Goal: Task Accomplishment & Management: Complete application form

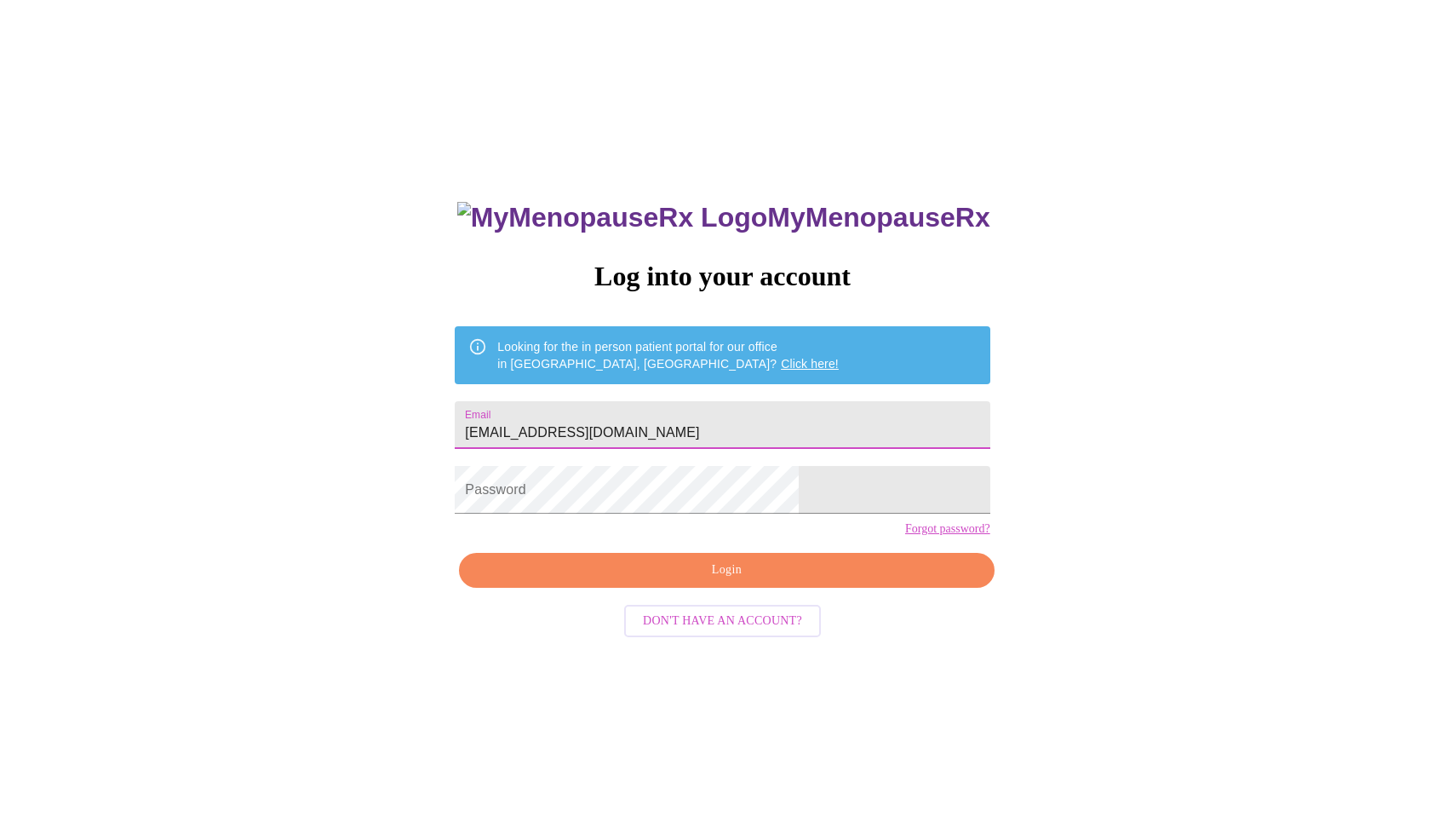
type input "[EMAIL_ADDRESS][DOMAIN_NAME]"
click at [757, 581] on span "Login" at bounding box center [726, 570] width 496 height 22
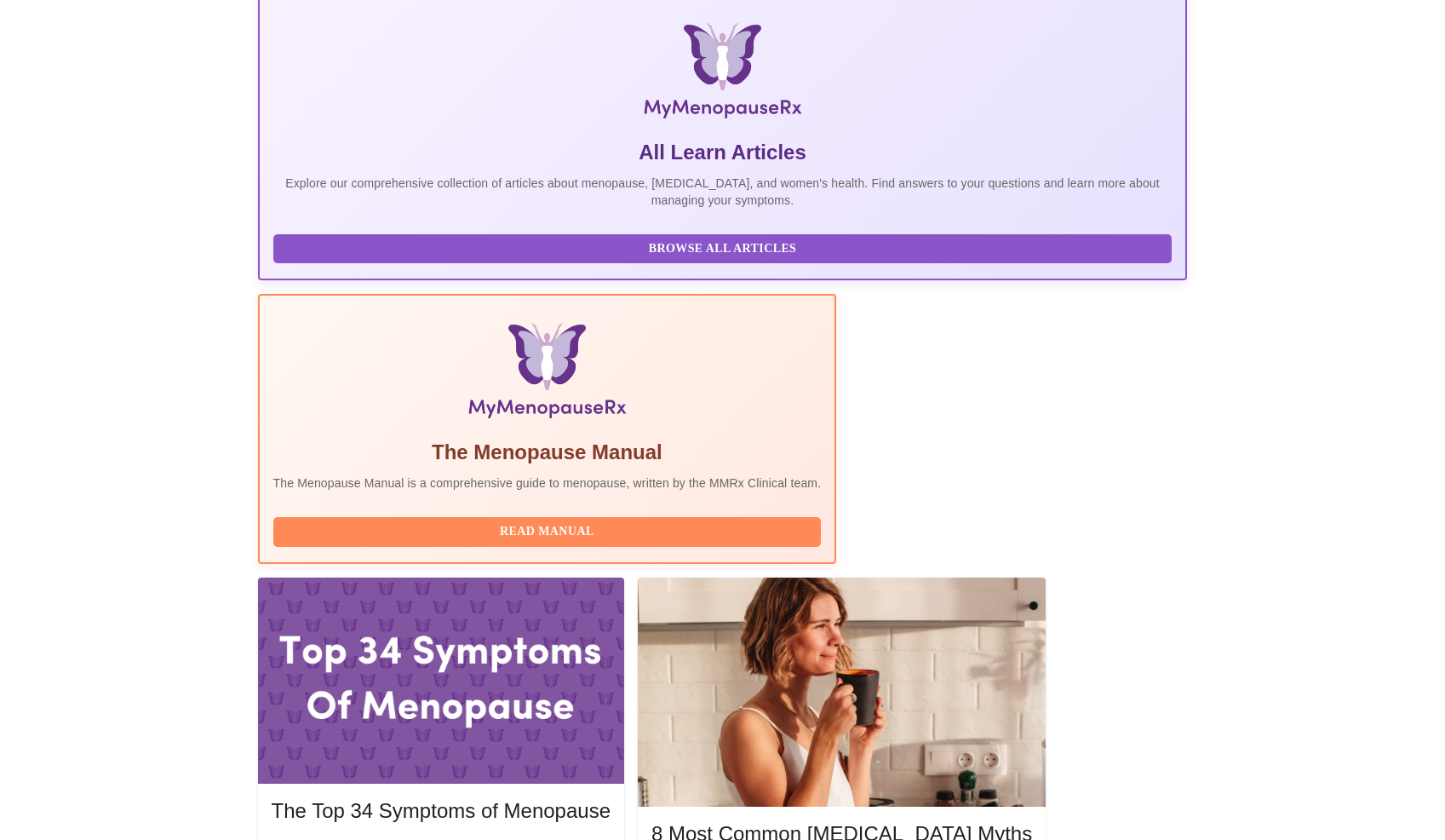
scroll to position [247, 0]
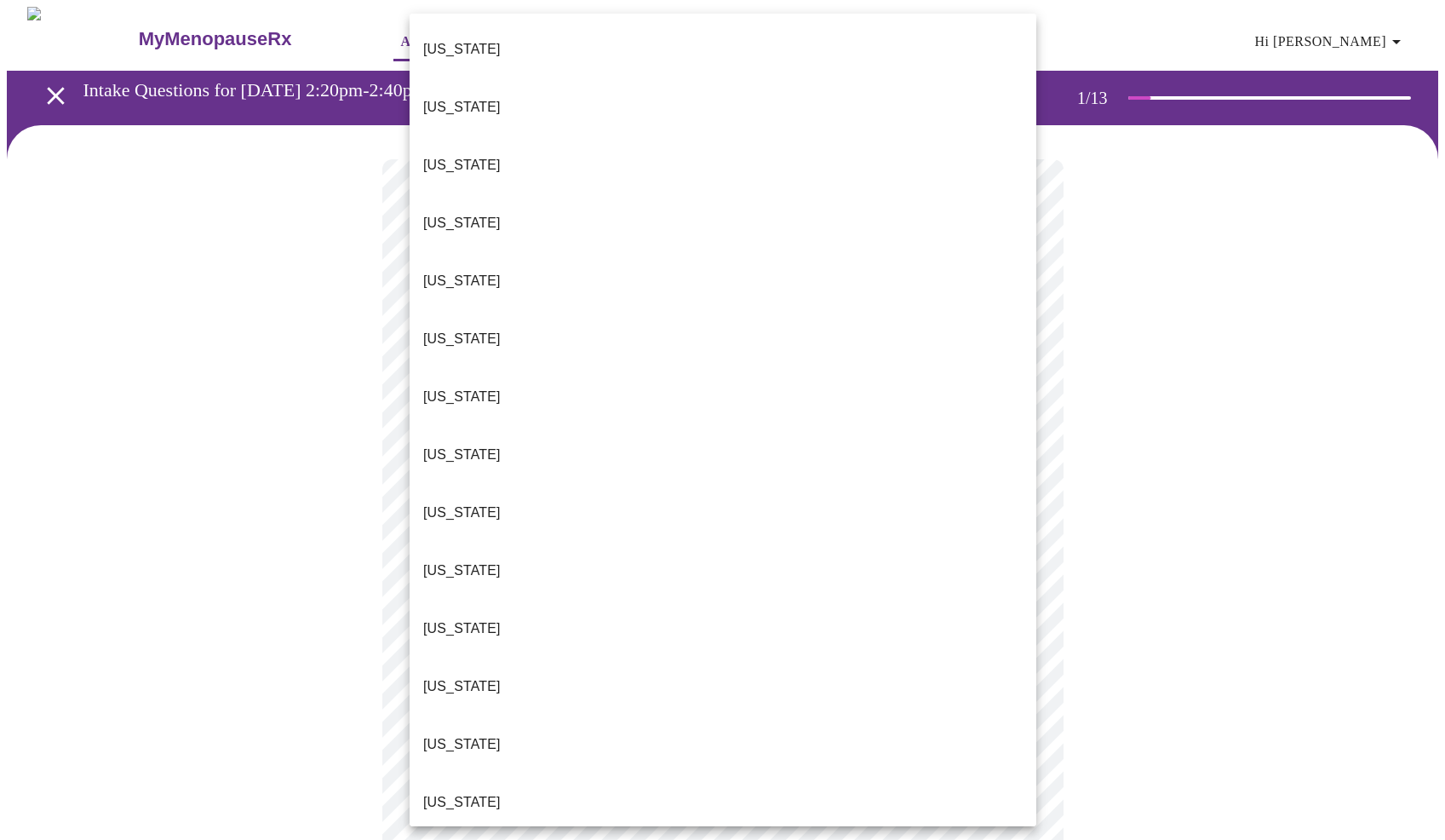
click at [722, 362] on body "MyMenopauseRx Appointments Messaging Labs Uploads Medications Community Refer a…" at bounding box center [722, 847] width 1432 height 1681
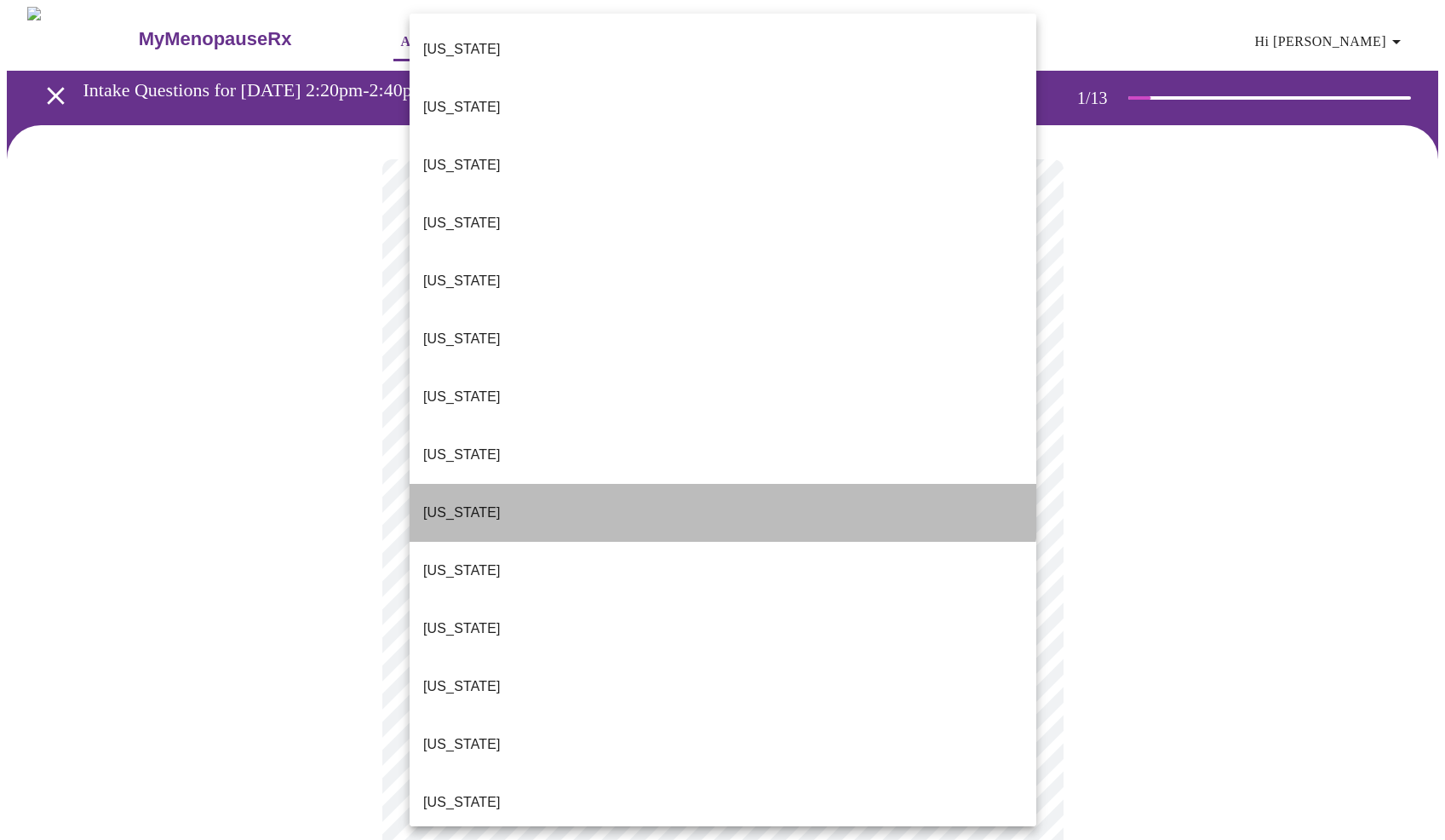
click at [700, 483] on li "[US_STATE]" at bounding box center [723, 512] width 627 height 58
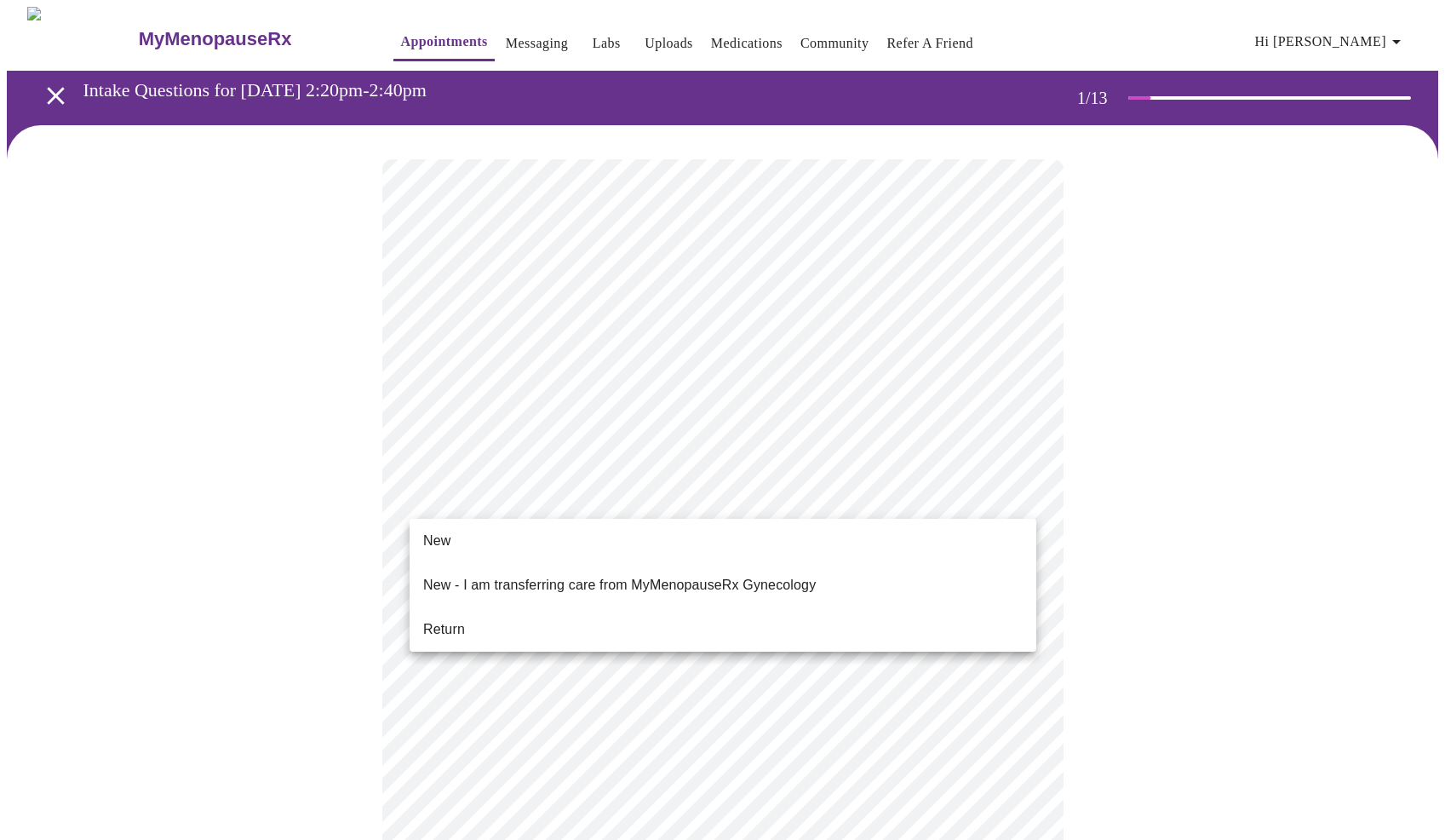
click at [616, 505] on body "MyMenopauseRx Appointments Messaging Labs Uploads Medications Community Refer a…" at bounding box center [722, 843] width 1432 height 1672
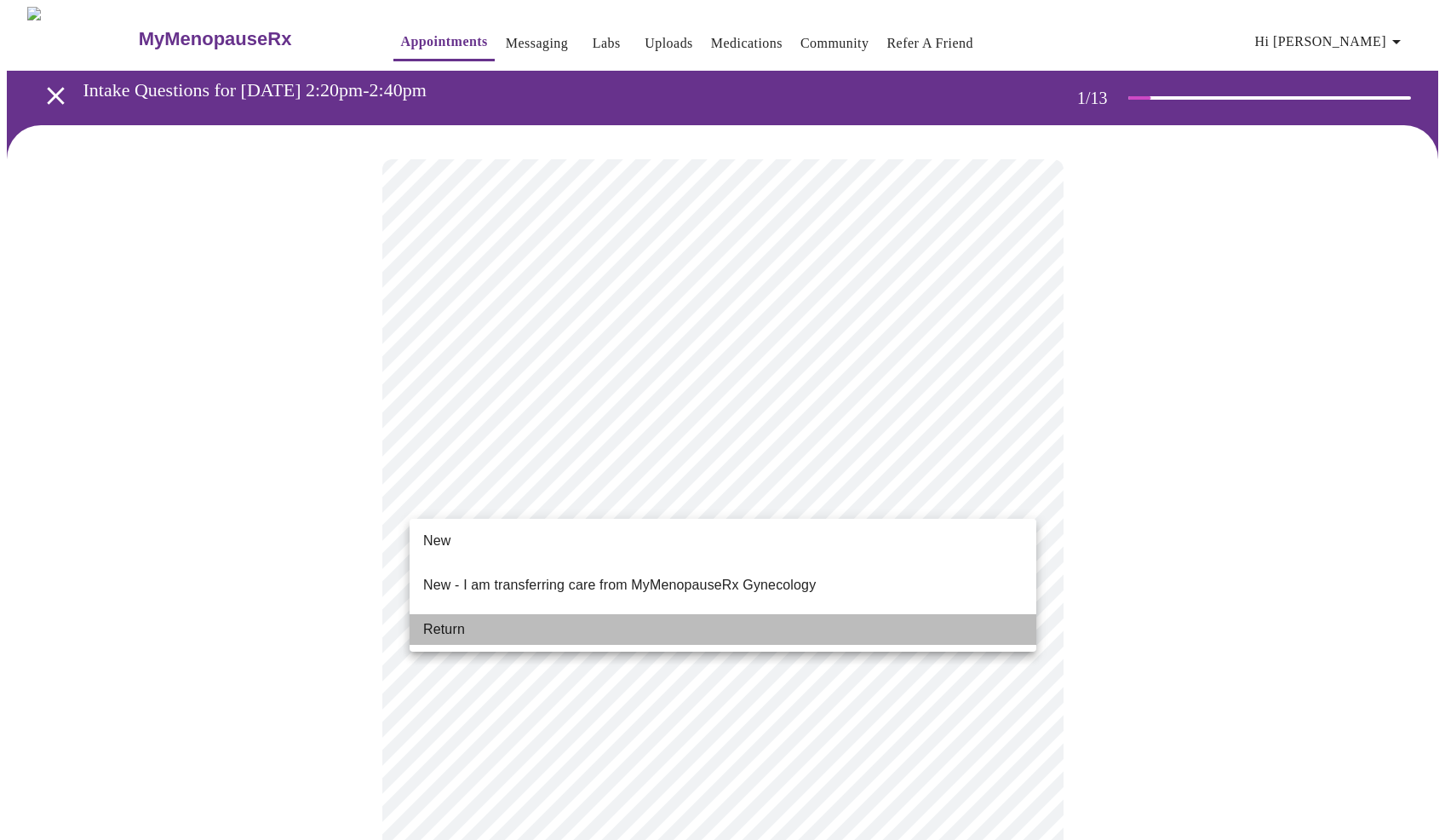
click at [606, 614] on li "Return" at bounding box center [723, 629] width 627 height 31
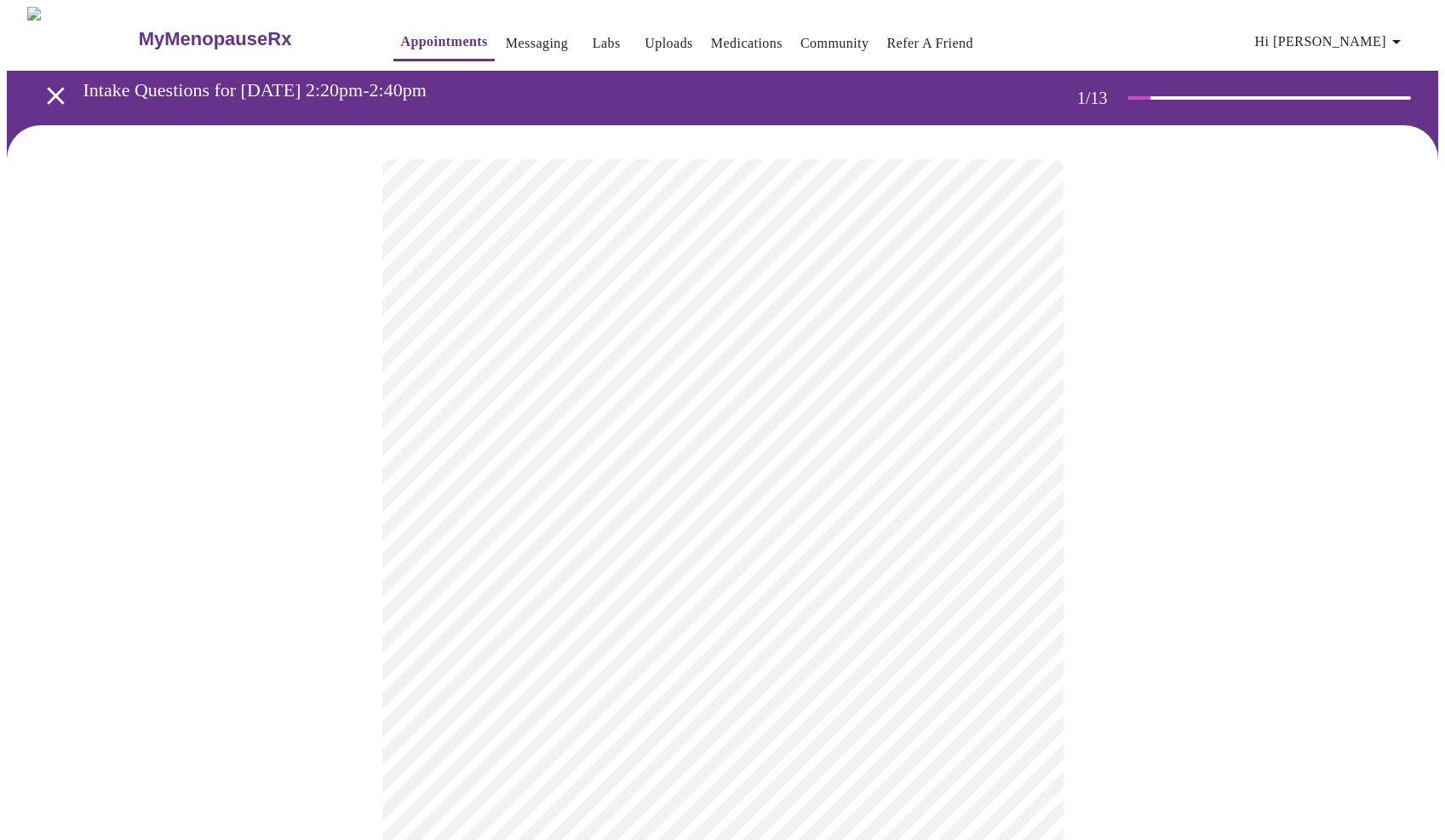
click at [563, 353] on body "MyMenopauseRx Appointments Messaging Labs Uploads Medications Community Refer a…" at bounding box center [722, 596] width 1432 height 1179
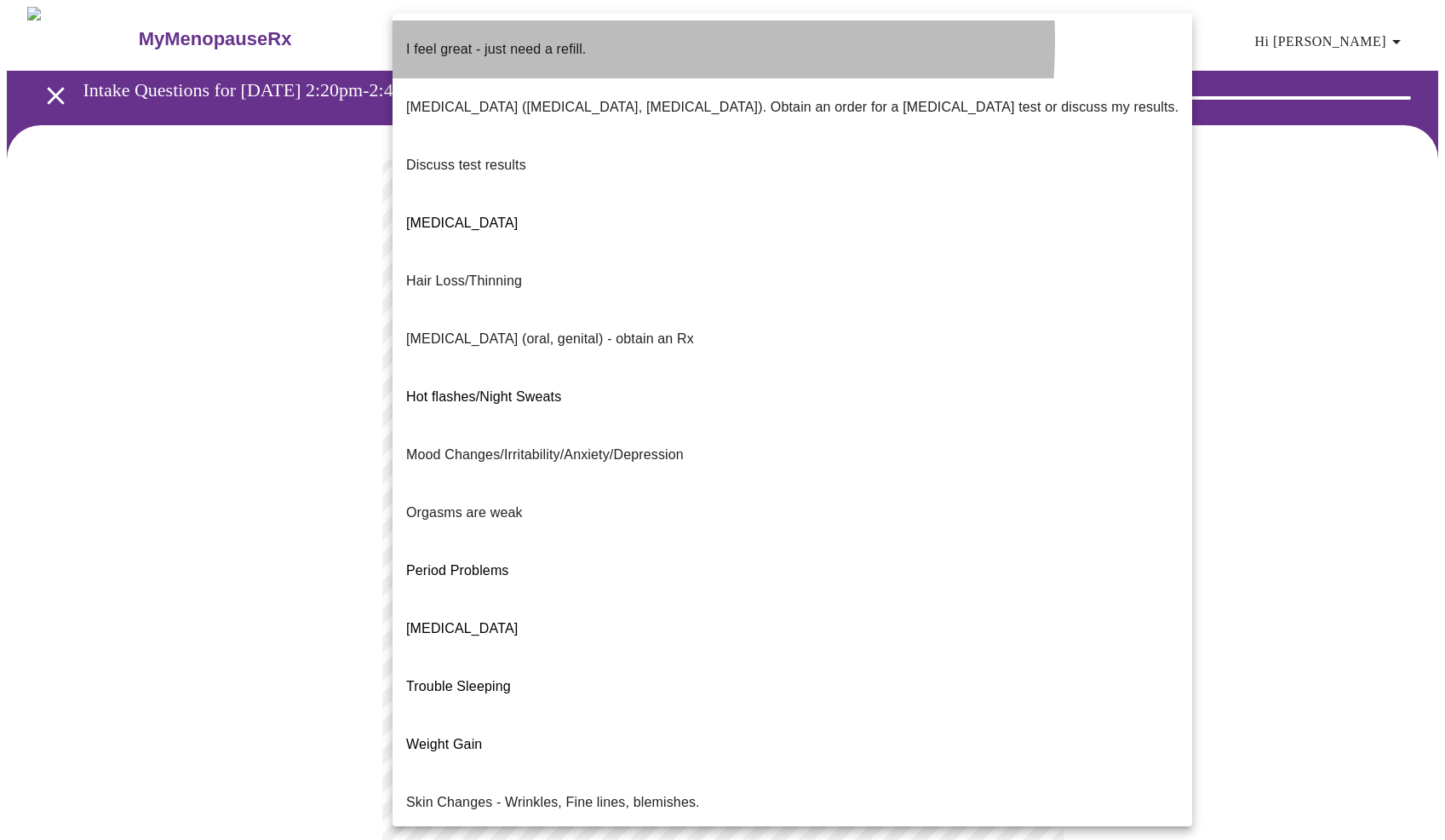
click at [490, 41] on p "I feel great - just need a refill." at bounding box center [496, 49] width 180 height 21
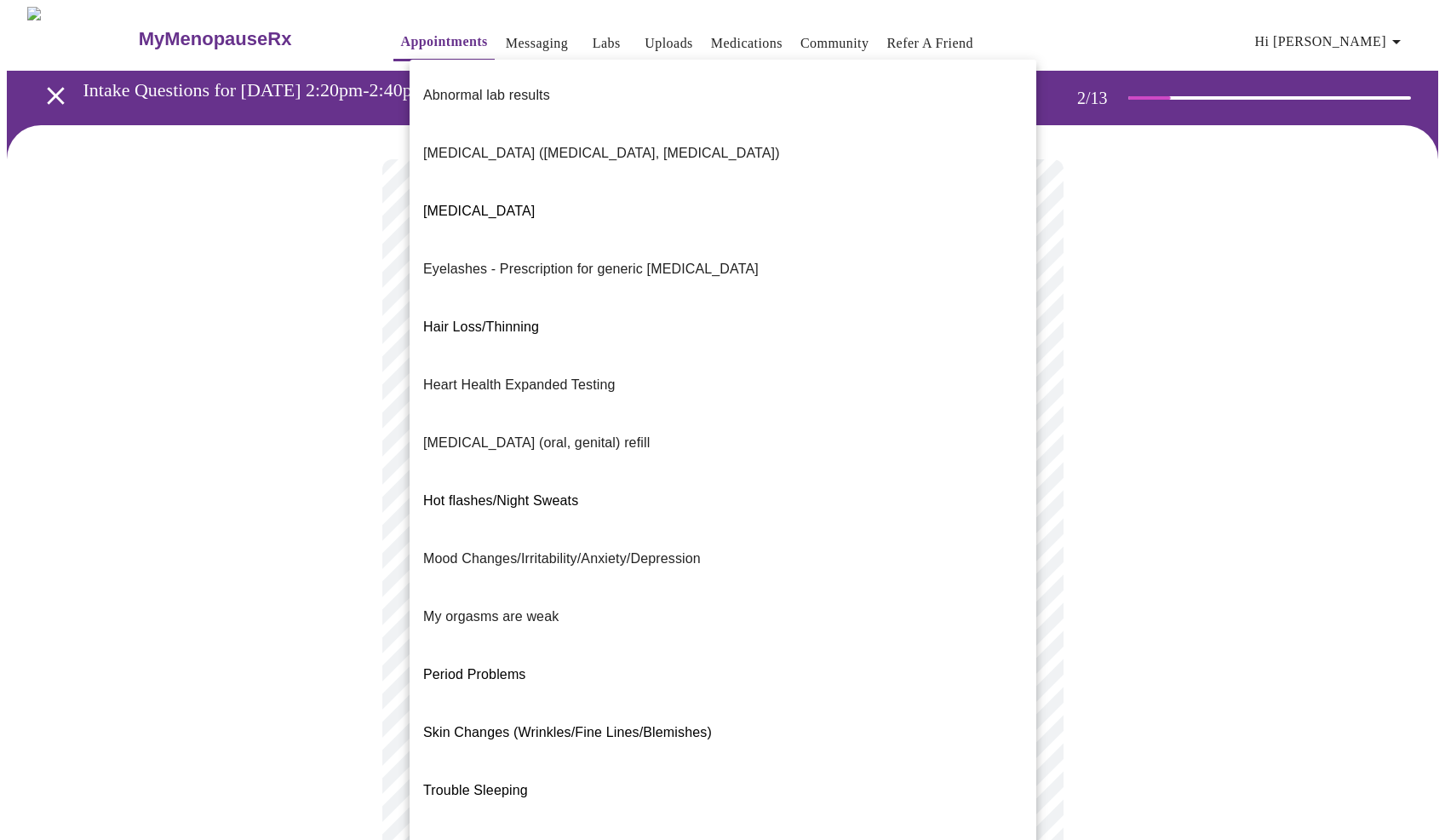
click at [478, 510] on body "MyMenopauseRx Appointments Messaging Labs Uploads Medications Community Refer a…" at bounding box center [722, 591] width 1432 height 1169
click at [245, 524] on div at bounding box center [722, 420] width 1445 height 840
click at [459, 498] on body "MyMenopauseRx Appointments Messaging Labs Uploads Medications Community Refer a…" at bounding box center [722, 591] width 1432 height 1169
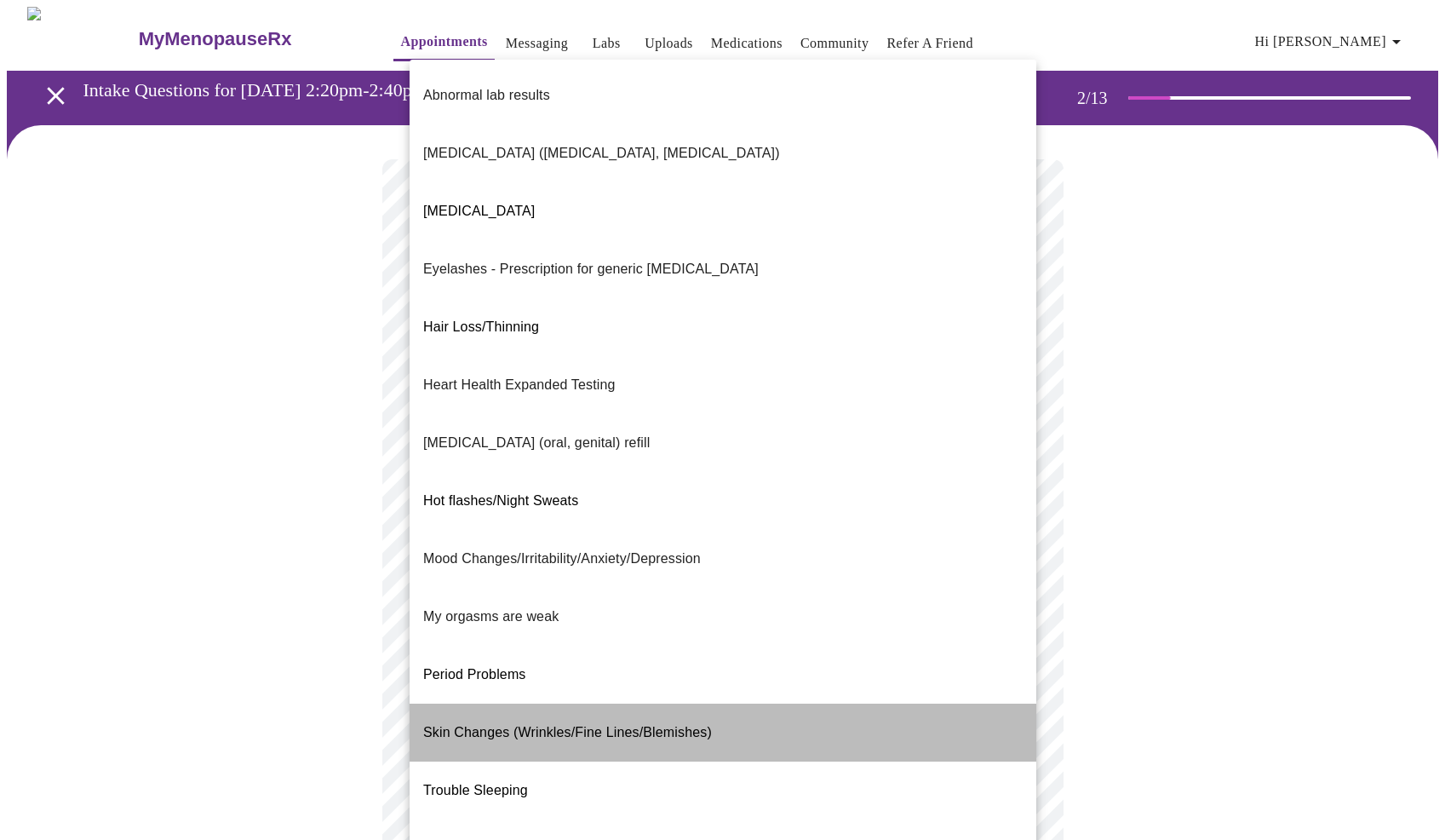
click at [625, 722] on p "Skin Changes (Wrinkles/Fine Lines/Blemishes)" at bounding box center [567, 732] width 289 height 21
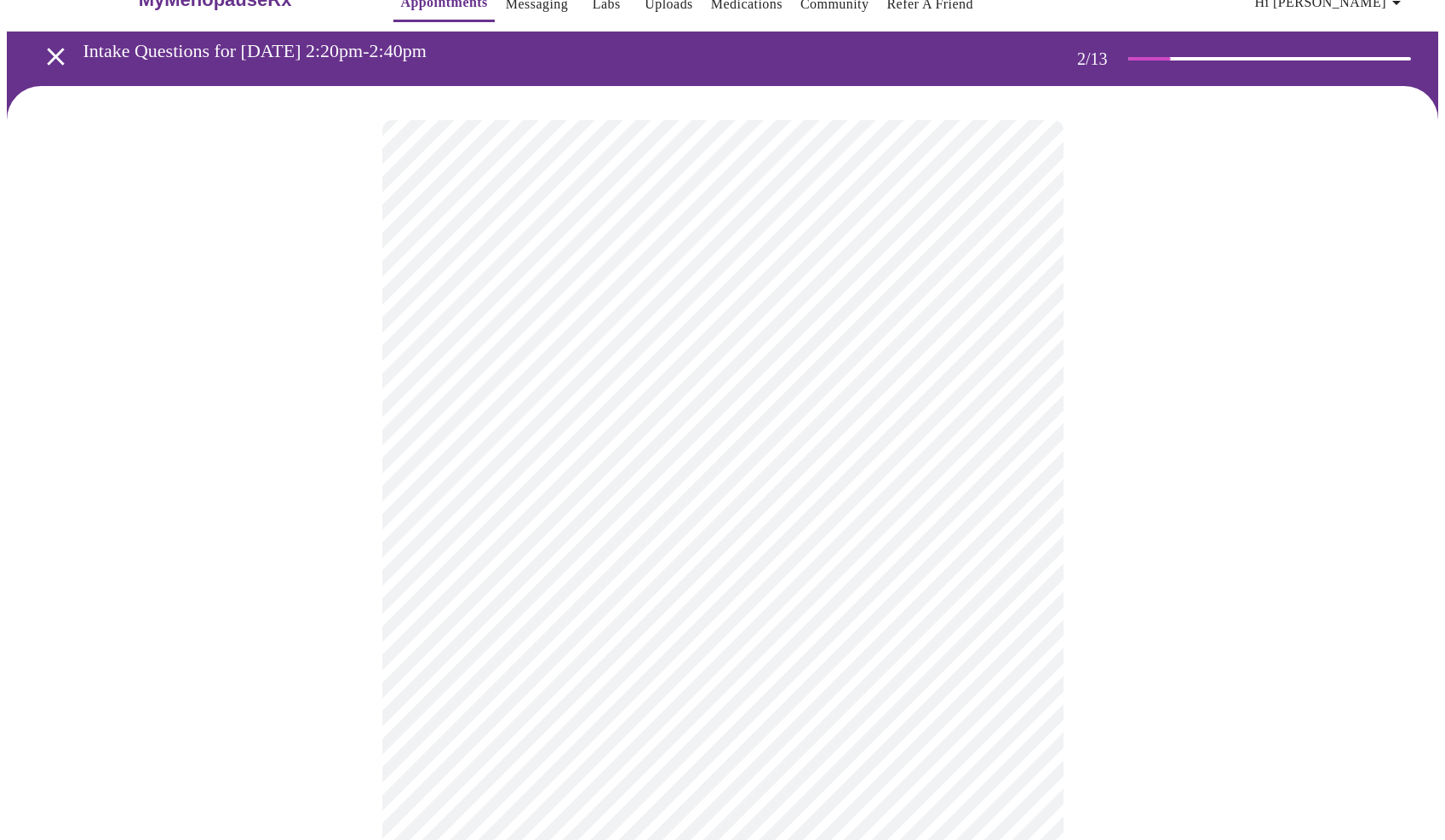
scroll to position [58, 0]
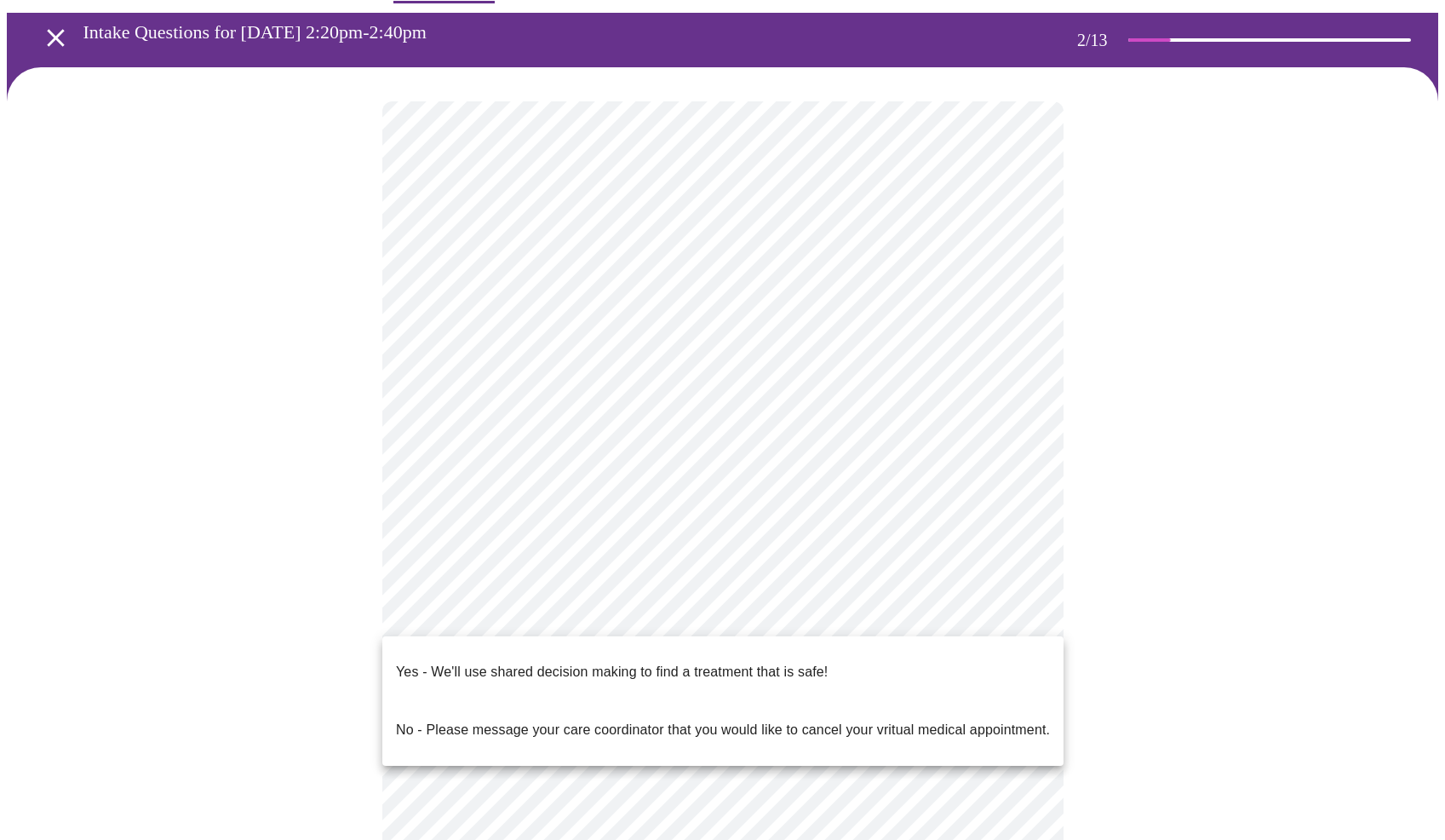
click at [474, 622] on body "MyMenopauseRx Appointments Messaging Labs Uploads Medications Community Refer a…" at bounding box center [722, 529] width 1432 height 1160
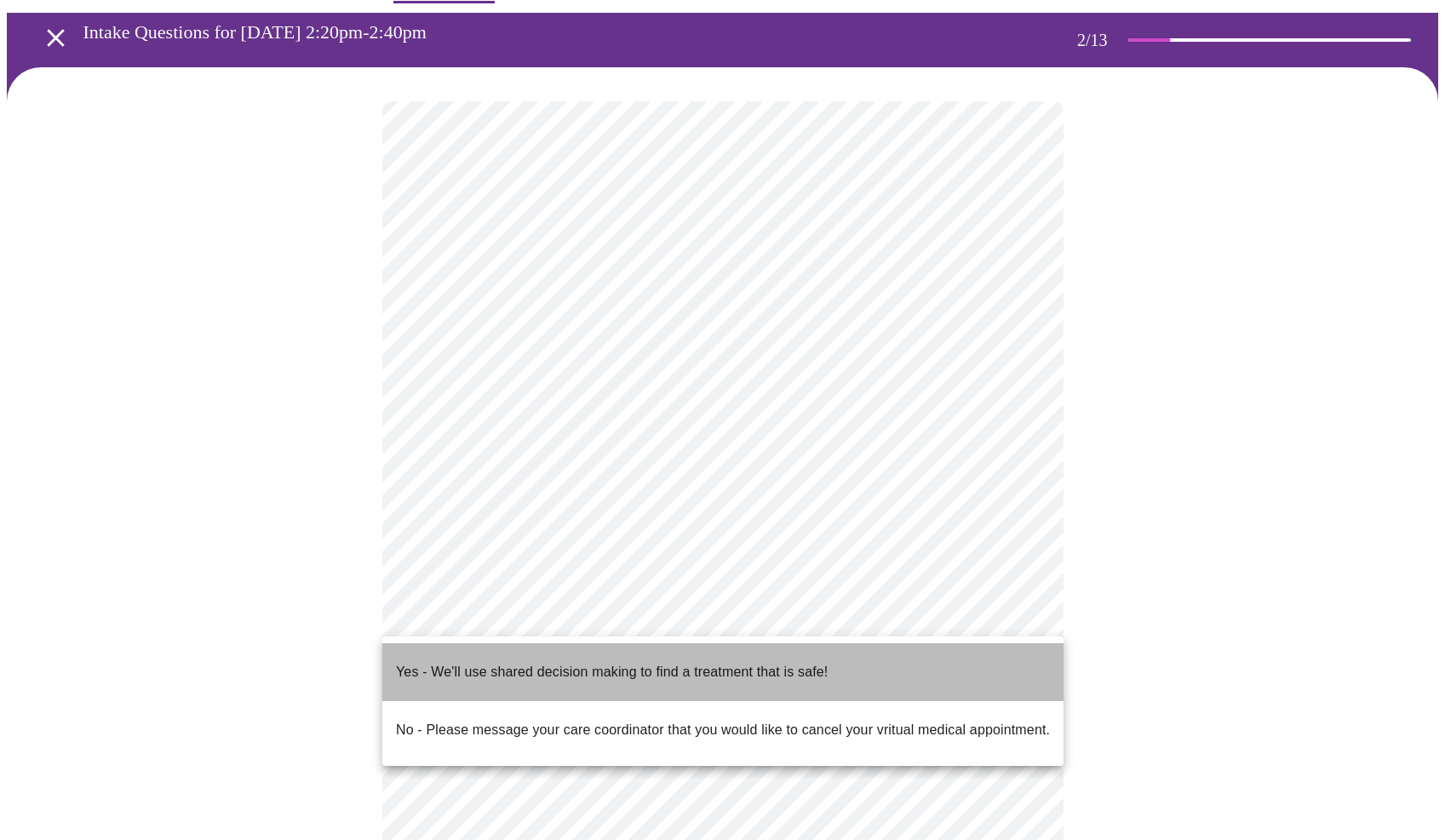
click at [474, 662] on p "Yes - We'll use shared decision making to find a treatment that is safe!" at bounding box center [612, 672] width 432 height 21
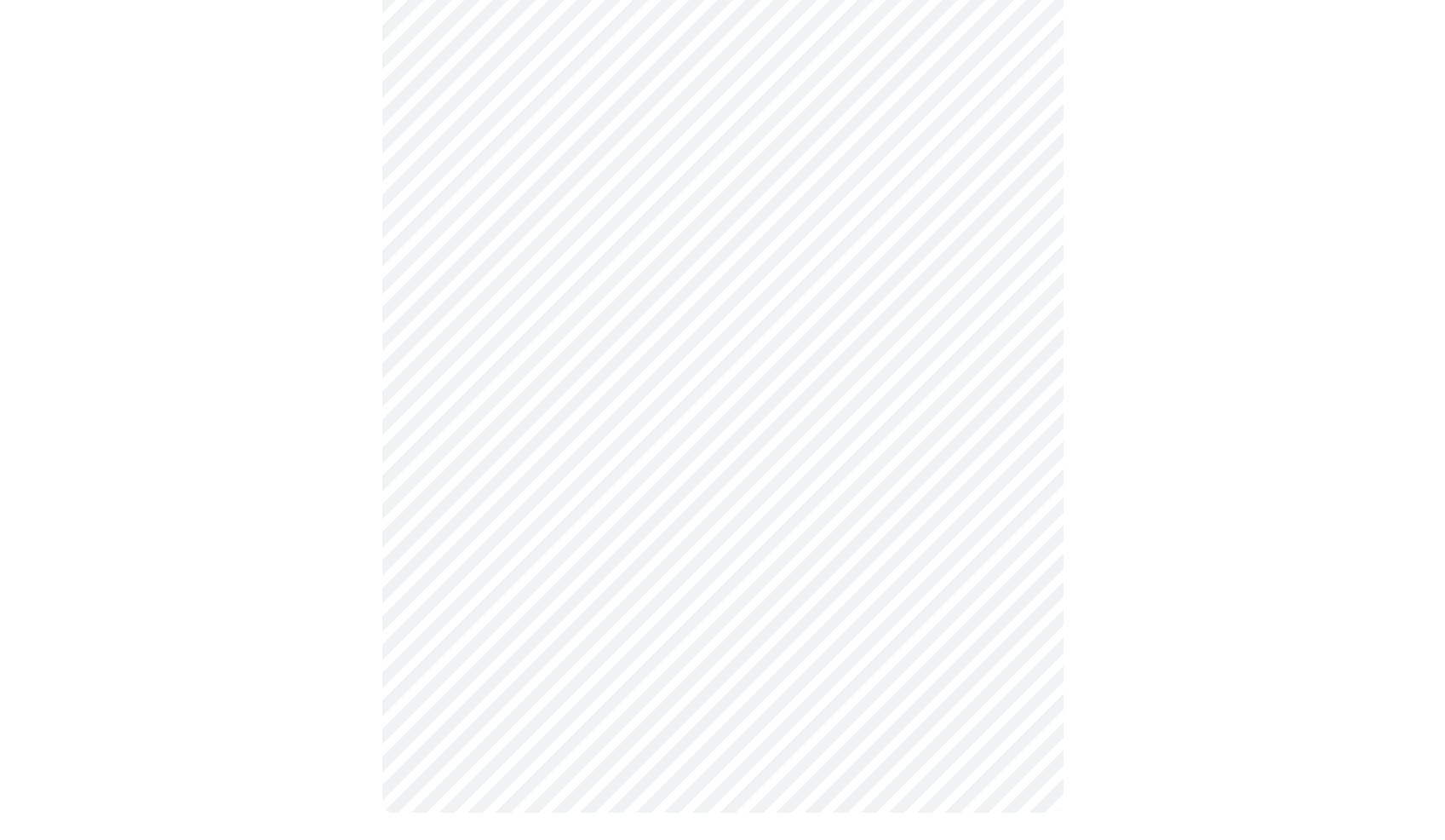
scroll to position [0, 0]
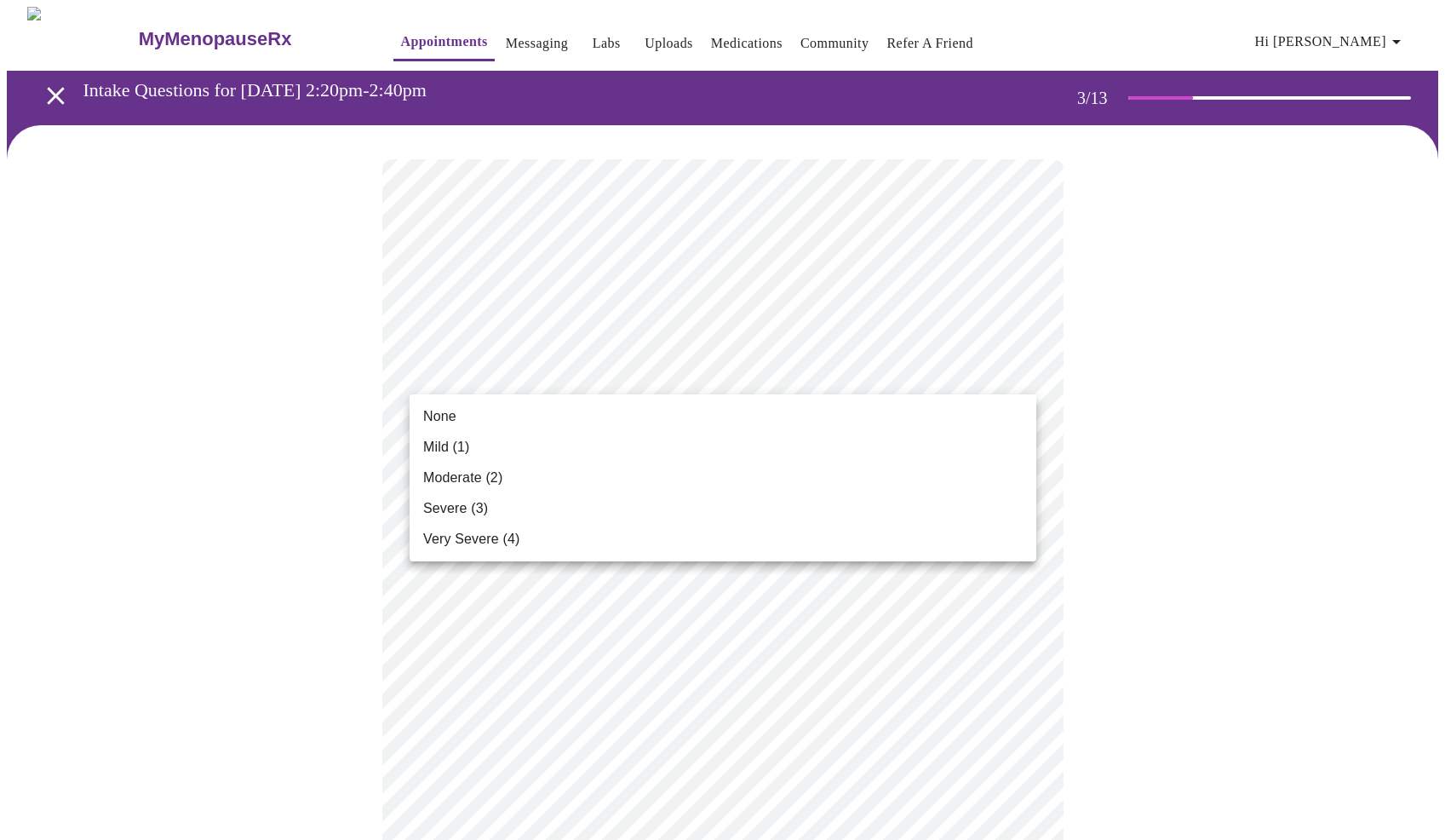
click at [472, 446] on li "Mild (1)" at bounding box center [723, 447] width 627 height 31
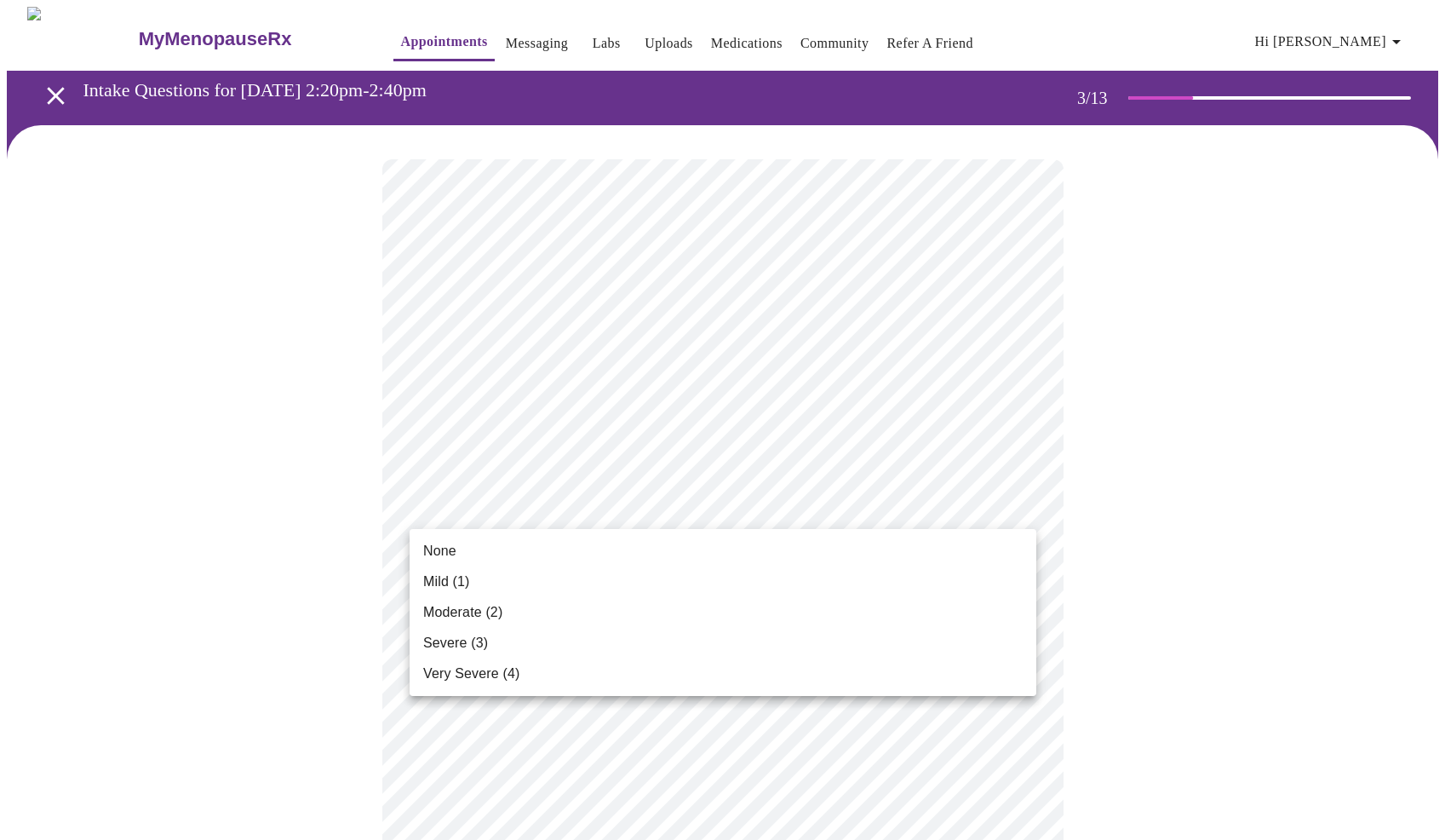
click at [471, 549] on li "None" at bounding box center [723, 550] width 627 height 31
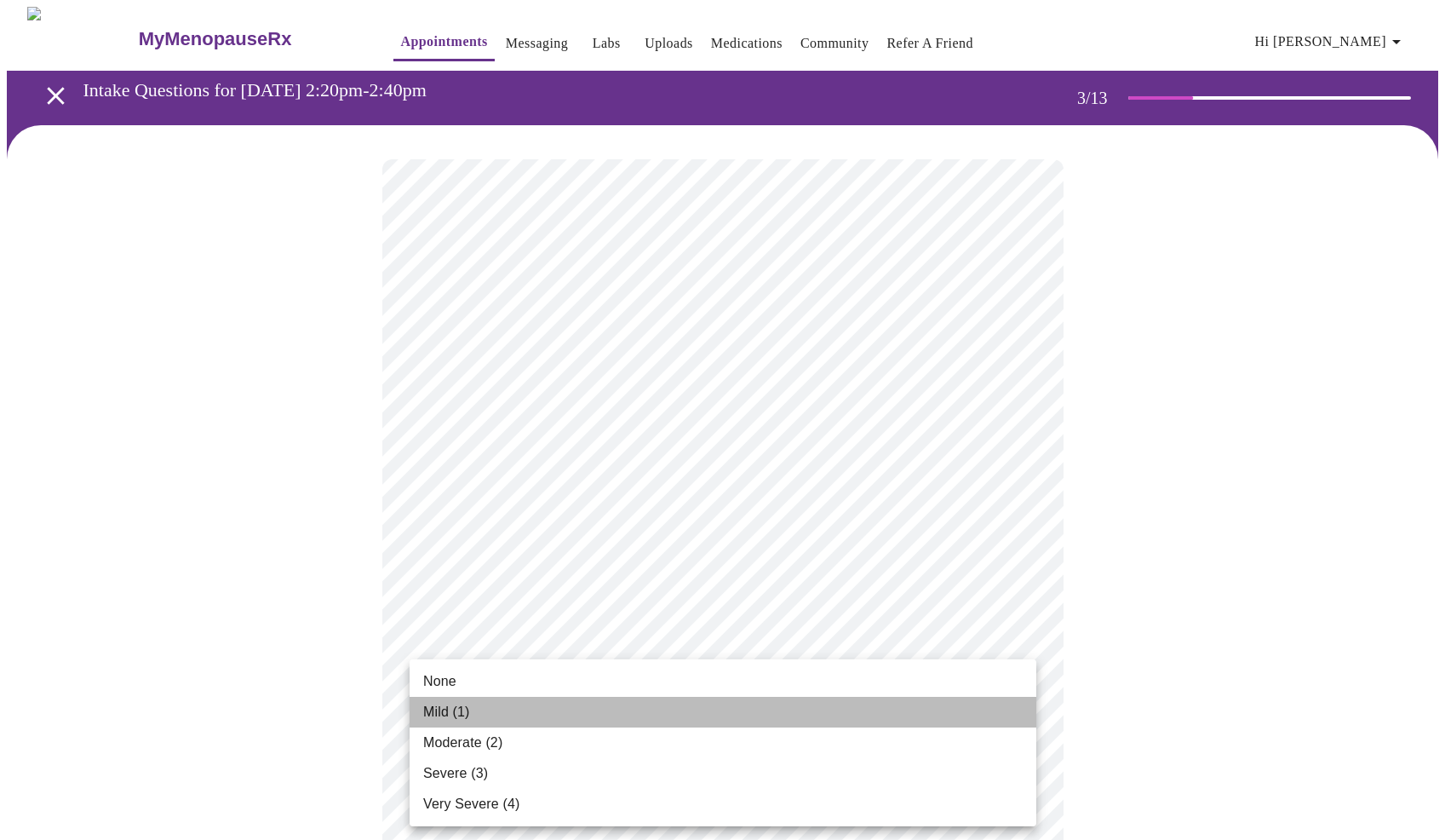
click at [484, 706] on li "Mild (1)" at bounding box center [723, 712] width 627 height 31
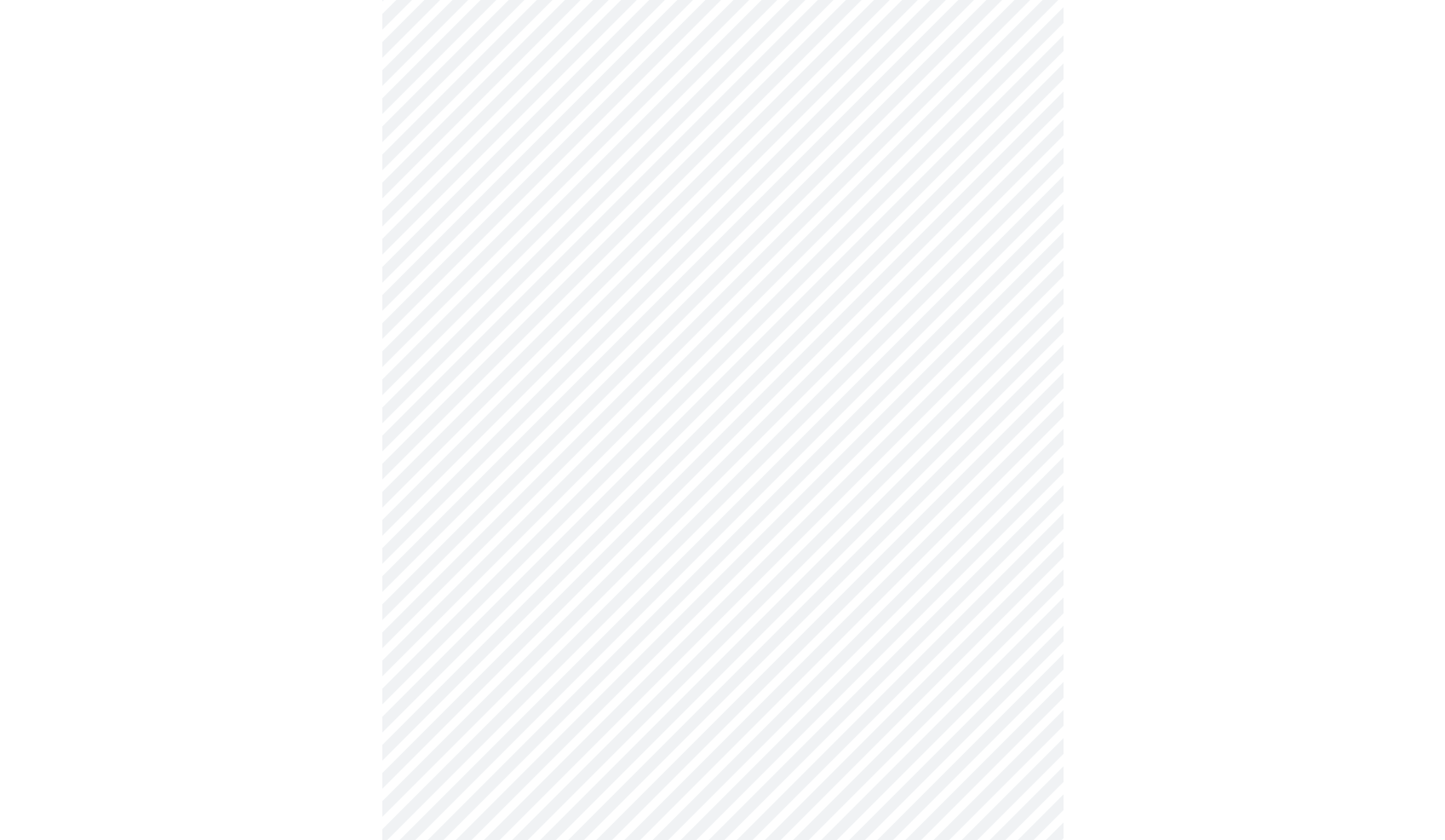
scroll to position [278, 0]
click at [464, 506] on body "MyMenopauseRx Appointments Messaging Labs Uploads Medications Community Refer a…" at bounding box center [722, 822] width 1432 height 2187
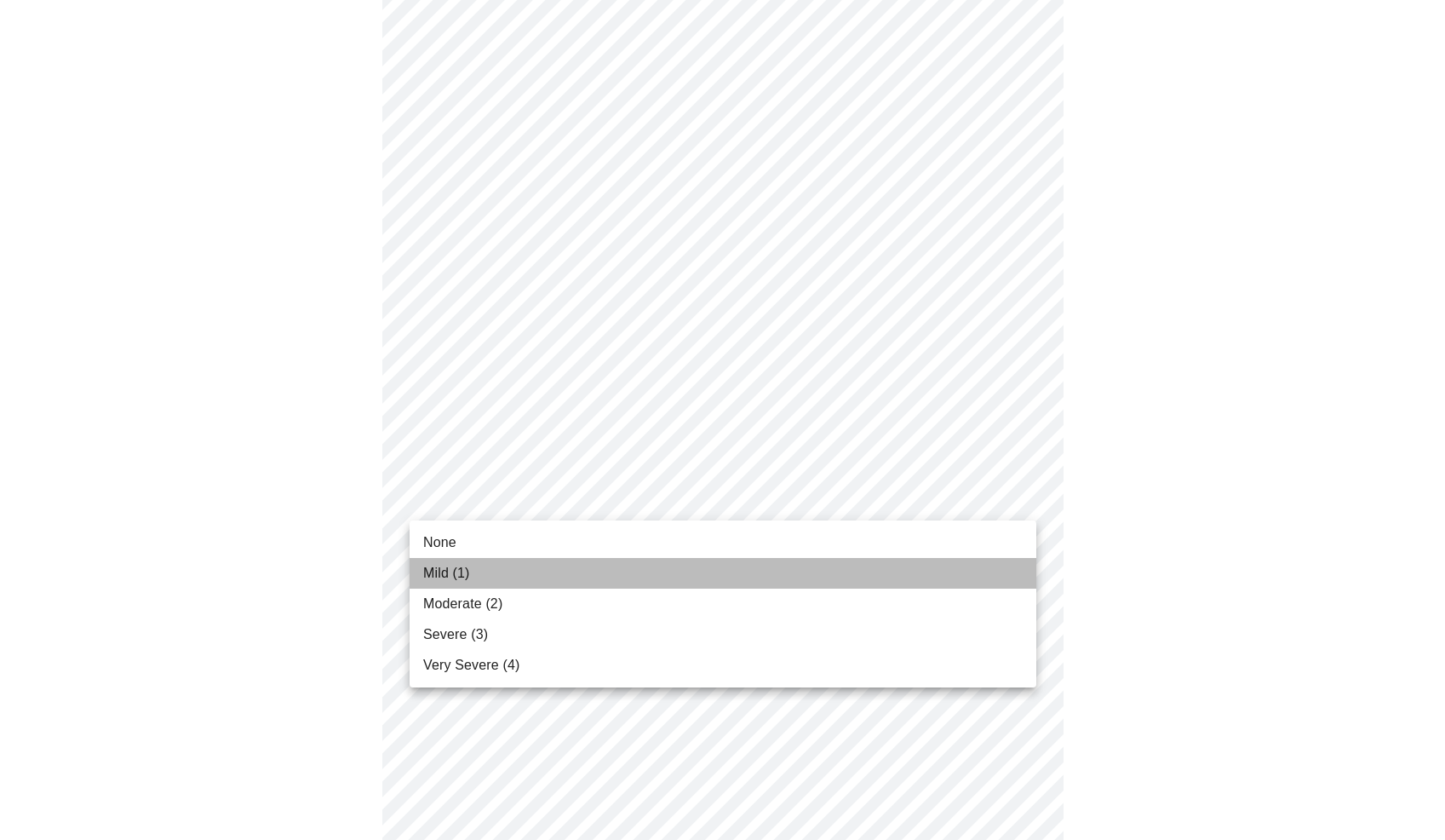
click at [471, 579] on li "Mild (1)" at bounding box center [723, 572] width 627 height 31
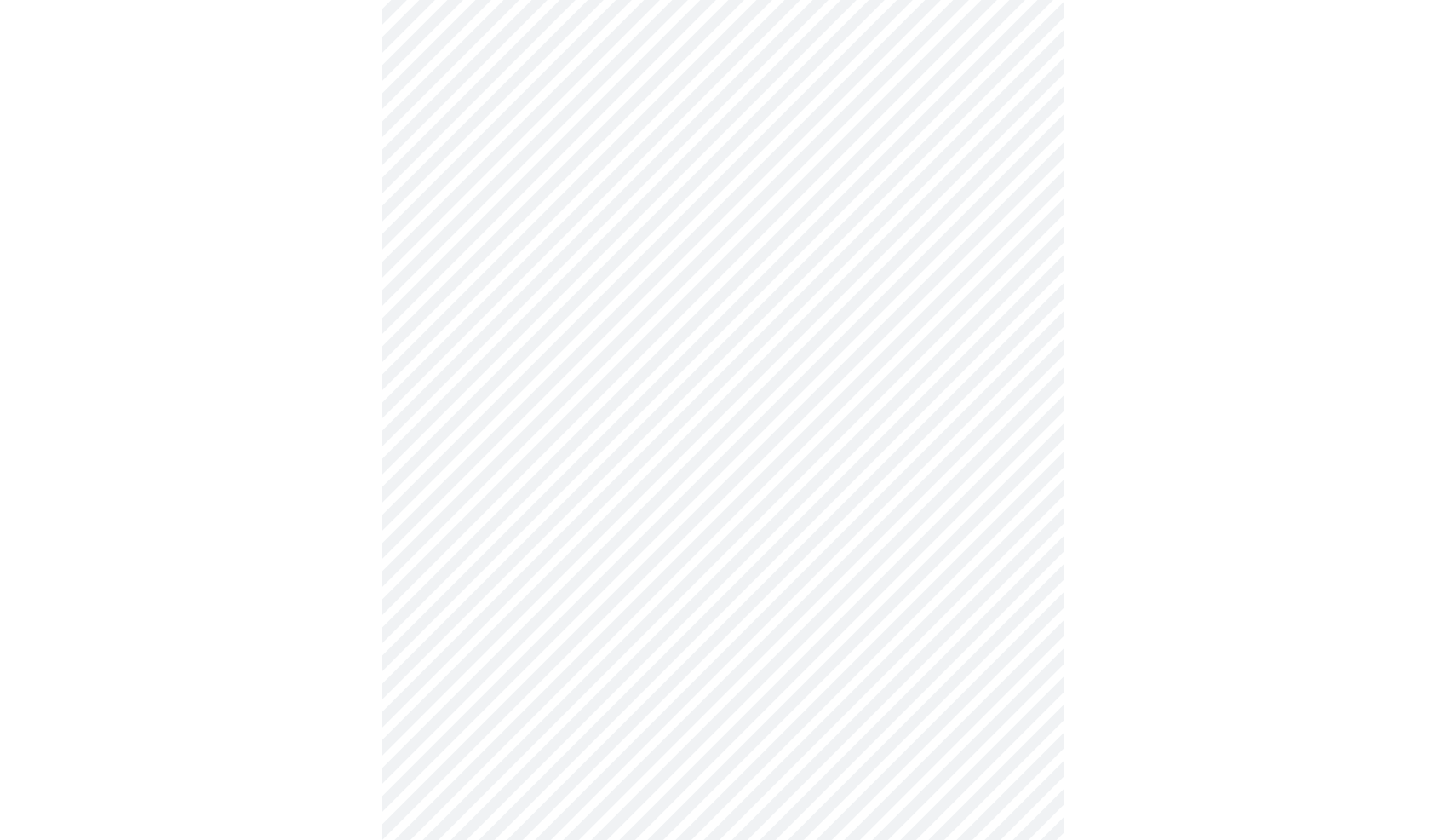
scroll to position [436, 0]
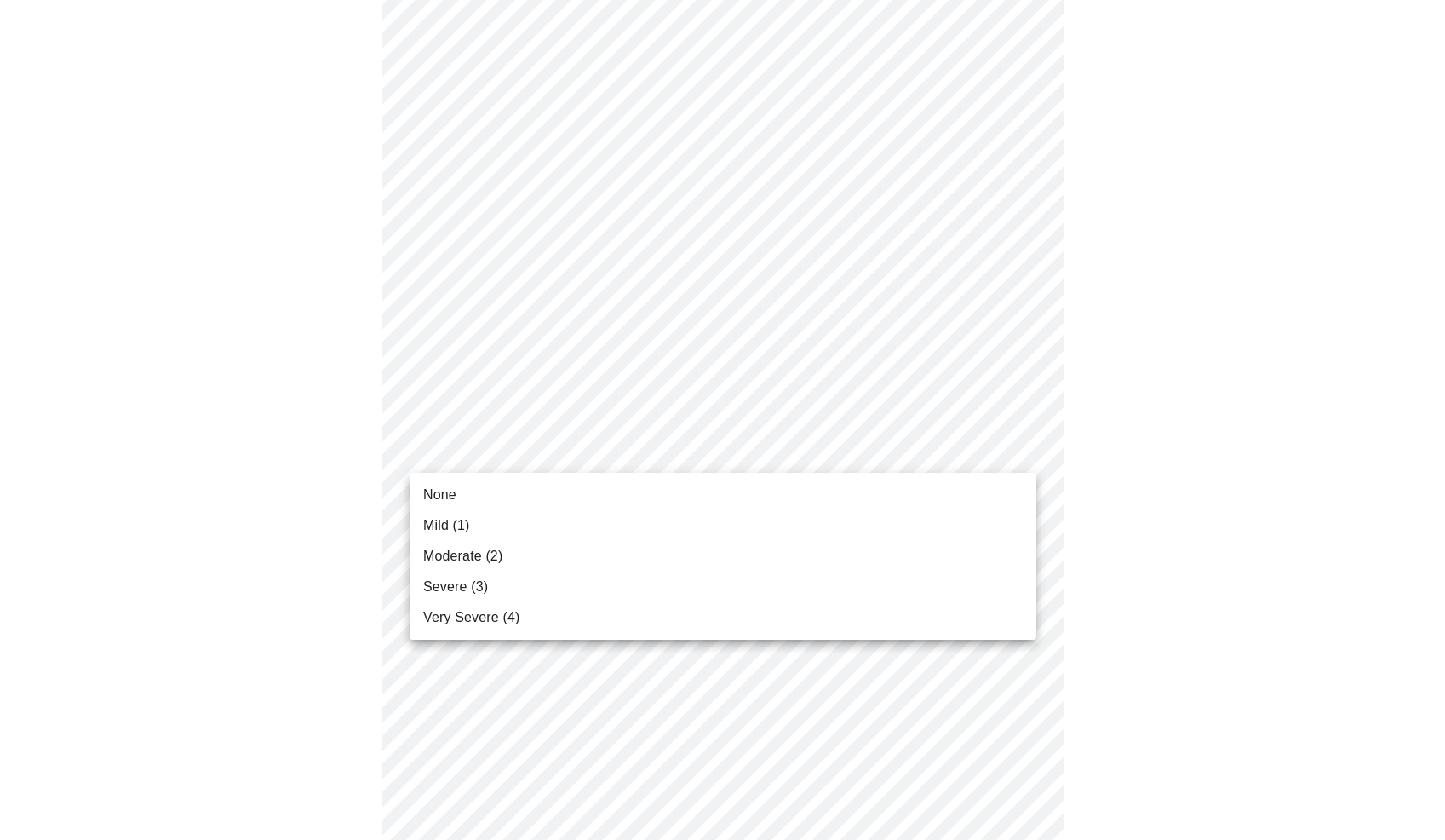
click at [502, 450] on body "MyMenopauseRx Appointments Messaging Labs Uploads Medications Community Refer a…" at bounding box center [722, 653] width 1432 height 2164
click at [470, 530] on span "Mild (1)" at bounding box center [446, 525] width 46 height 21
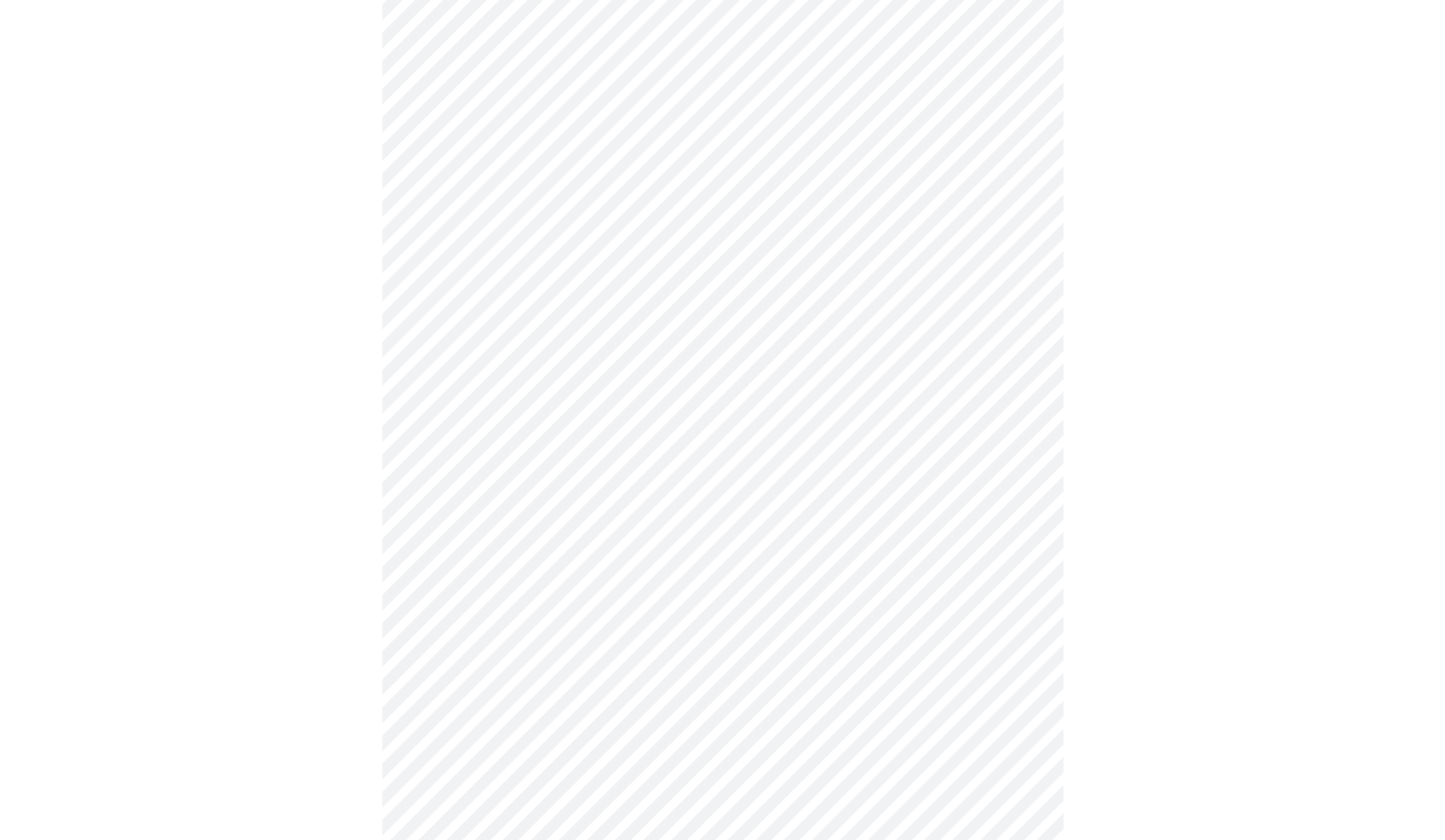
click at [452, 561] on body "MyMenopauseRx Appointments Messaging Labs Uploads Medications Community Refer a…" at bounding box center [722, 641] width 1432 height 2141
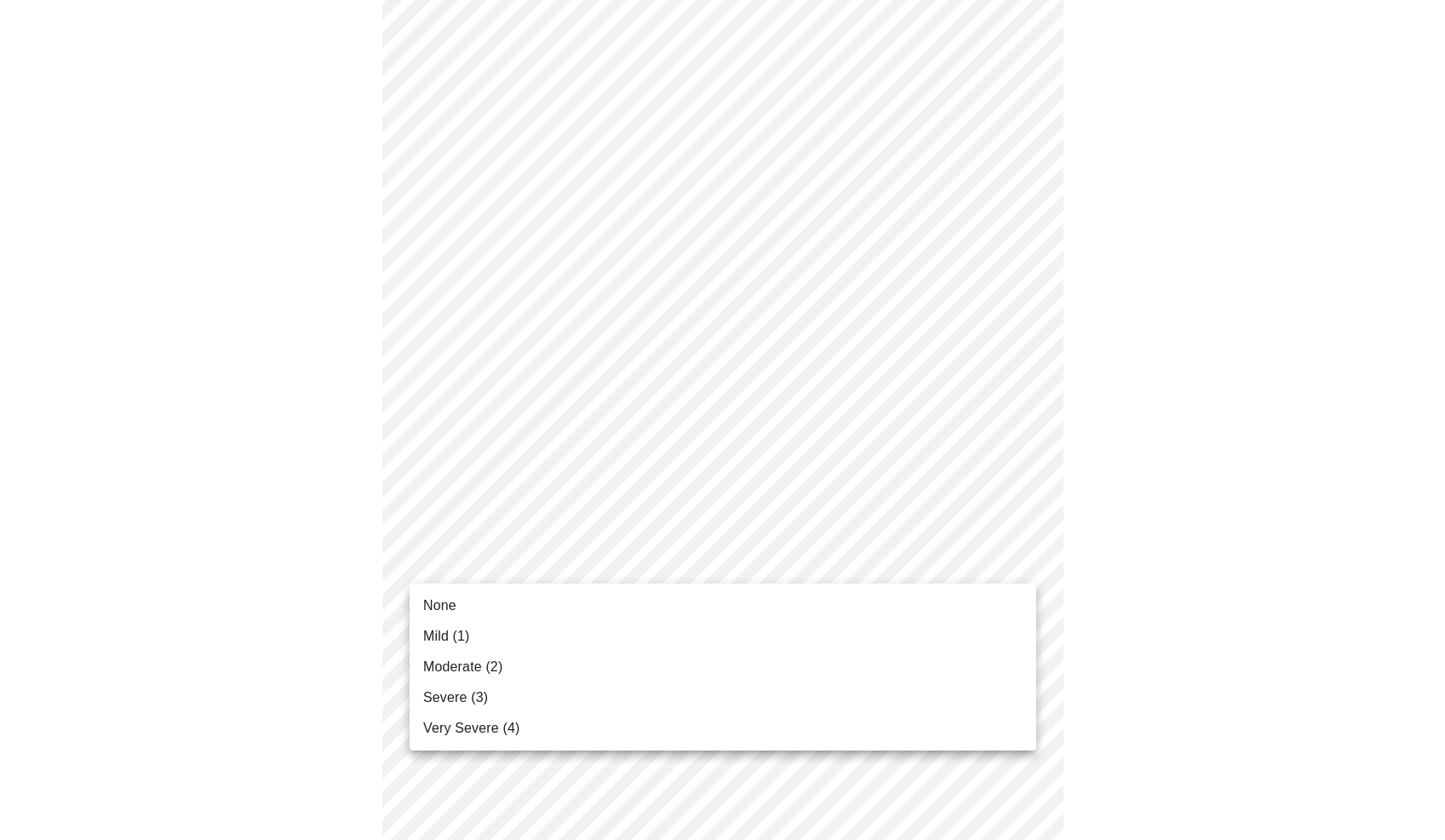
click at [458, 632] on span "Mild (1)" at bounding box center [446, 635] width 46 height 21
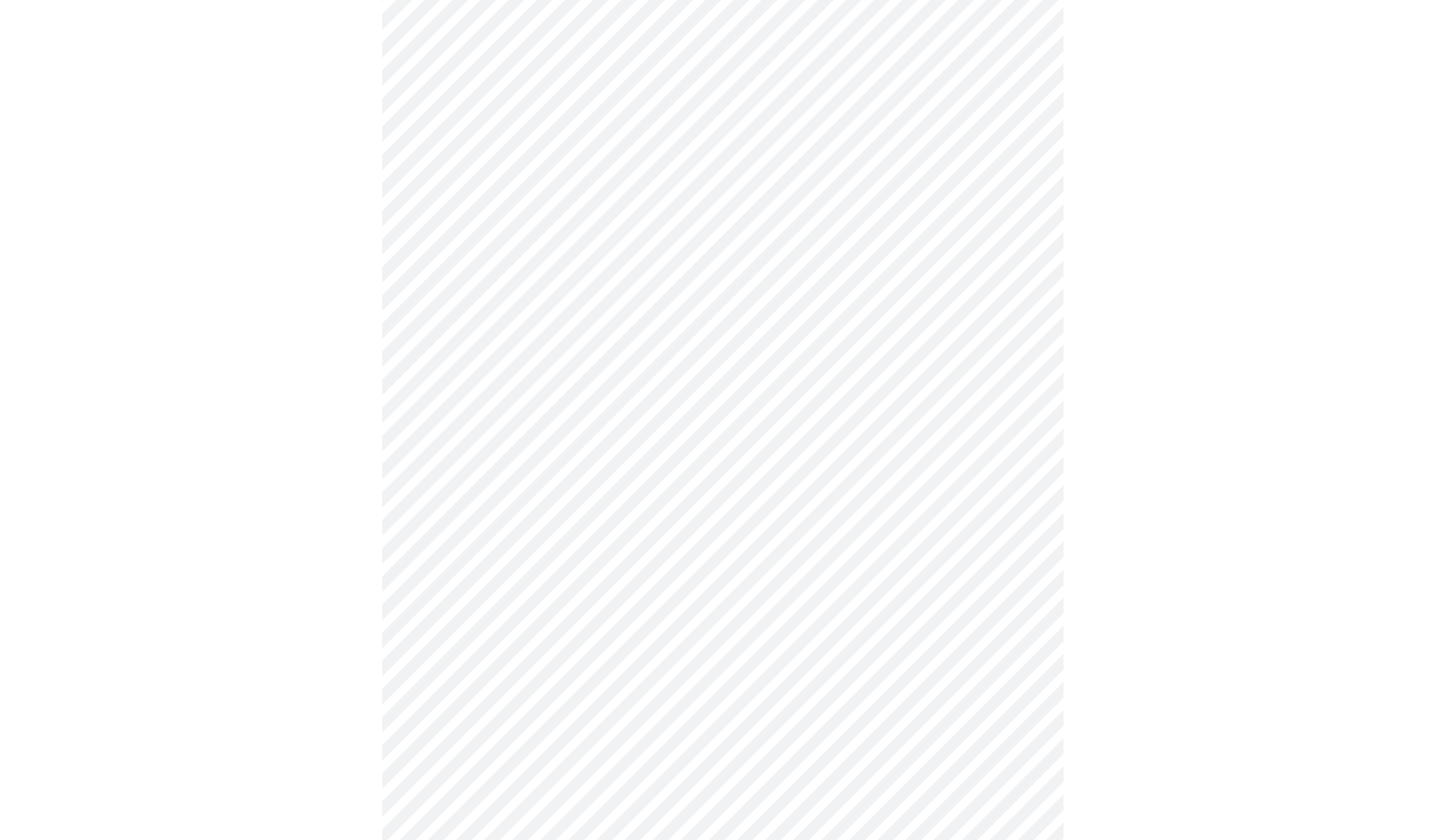
scroll to position [597, 0]
click at [485, 534] on body "MyMenopauseRx Appointments Messaging Labs Uploads Medications Community Refer a…" at bounding box center [722, 468] width 1432 height 2118
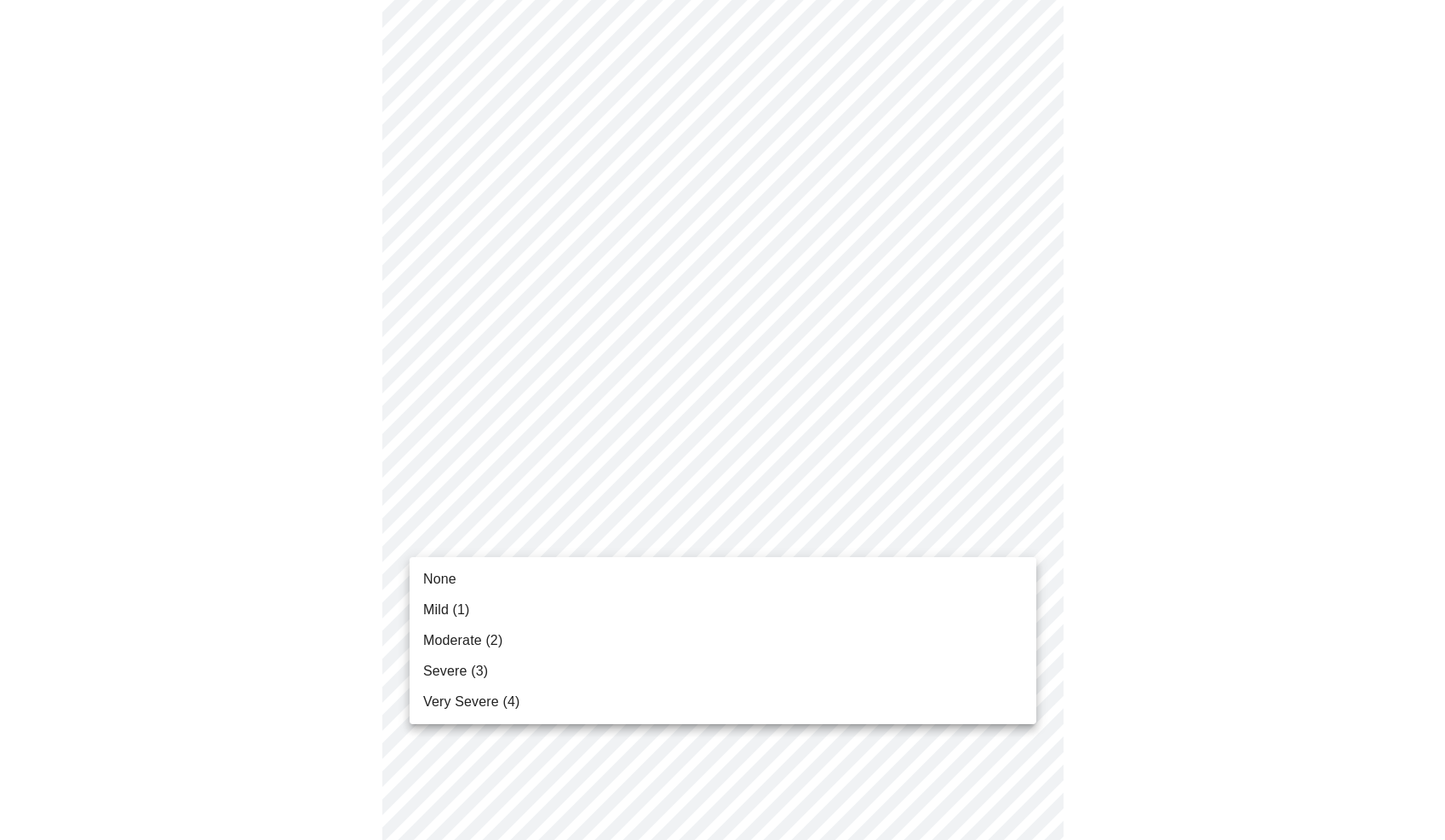
click at [455, 612] on span "Mild (1)" at bounding box center [446, 610] width 46 height 21
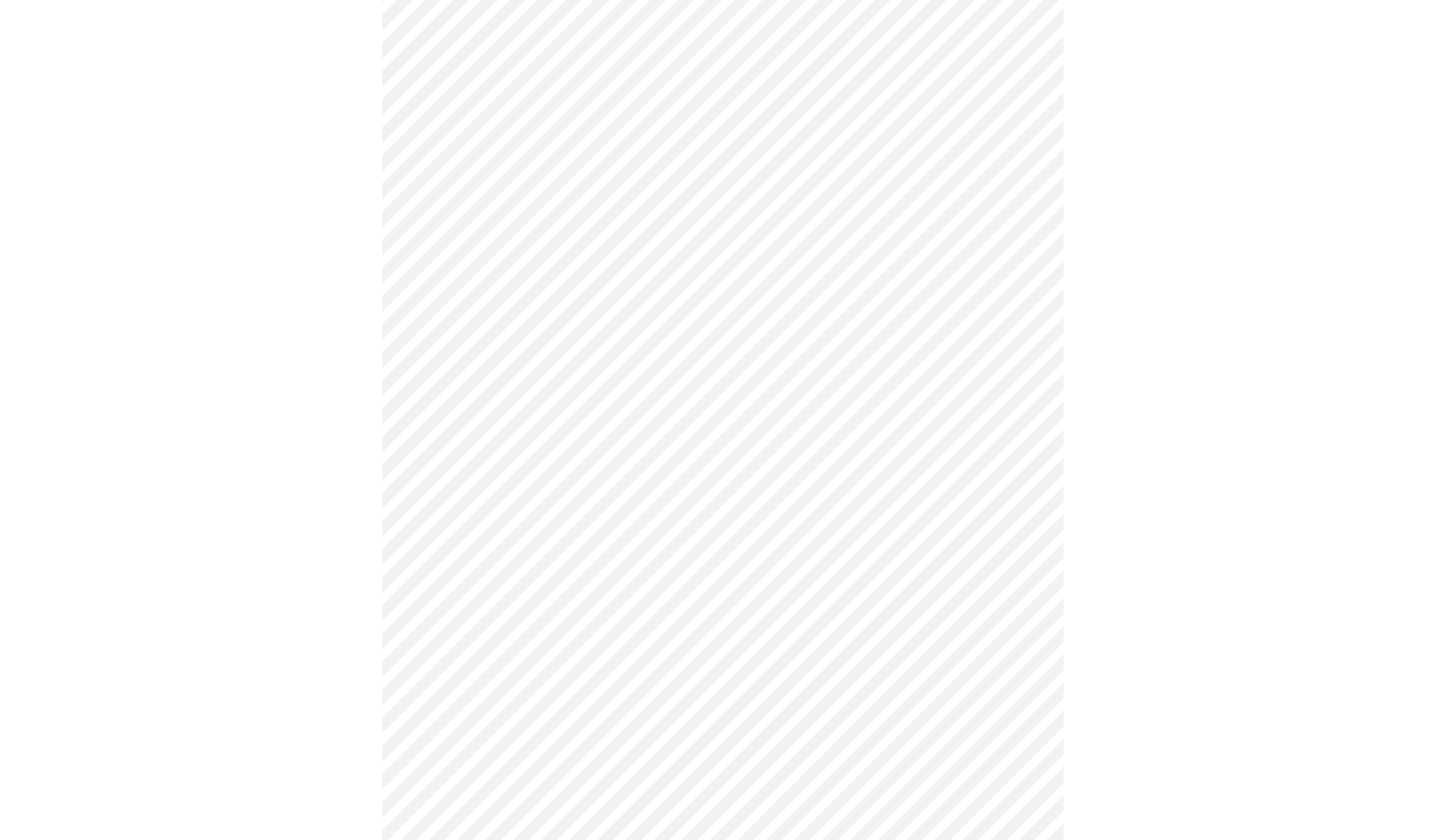
scroll to position [742, 0]
click at [496, 531] on body "MyMenopauseRx Appointments Messaging Labs Uploads Medications Community Refer a…" at bounding box center [722, 311] width 1432 height 2095
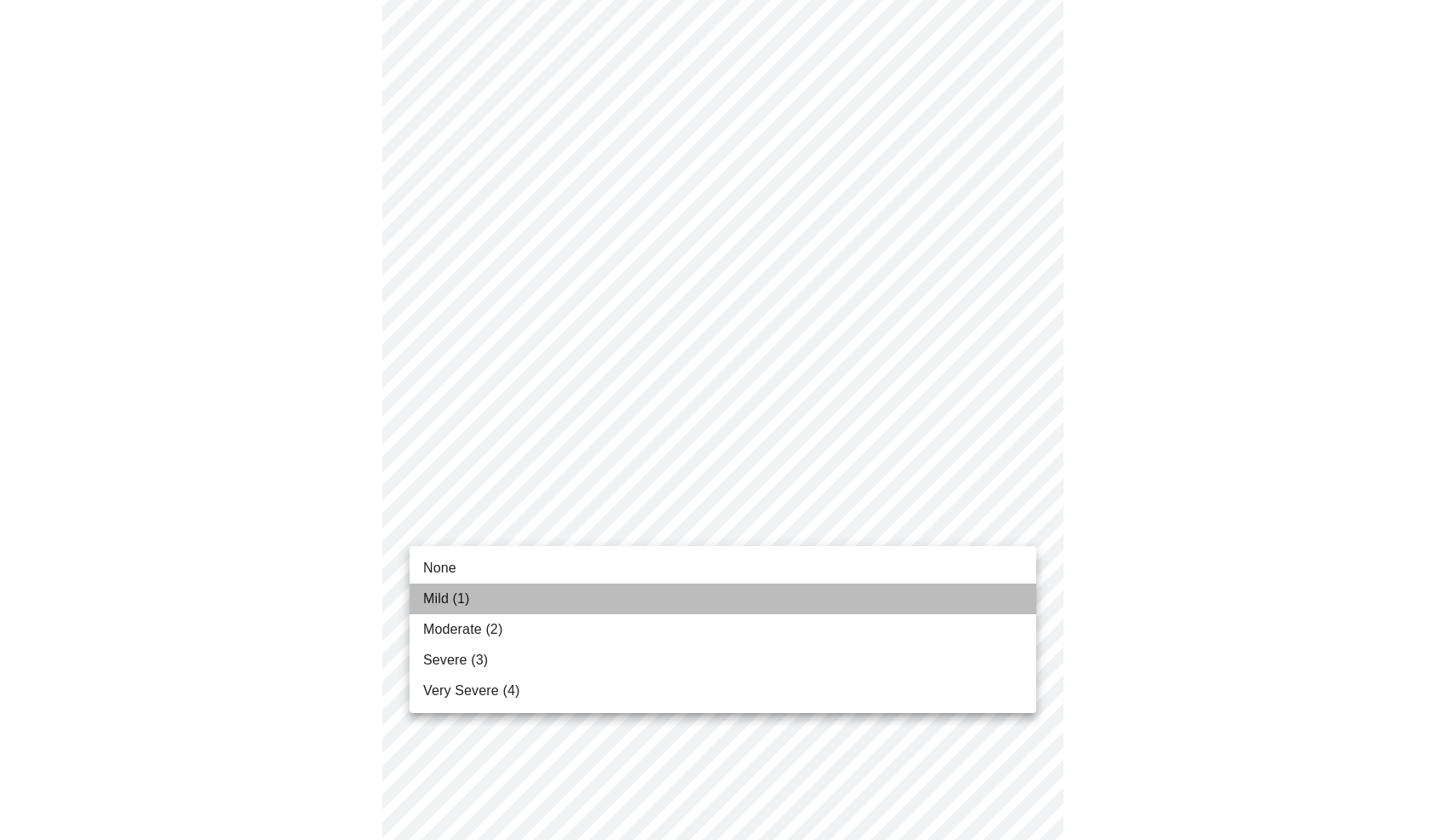
click at [479, 594] on li "Mild (1)" at bounding box center [723, 598] width 627 height 31
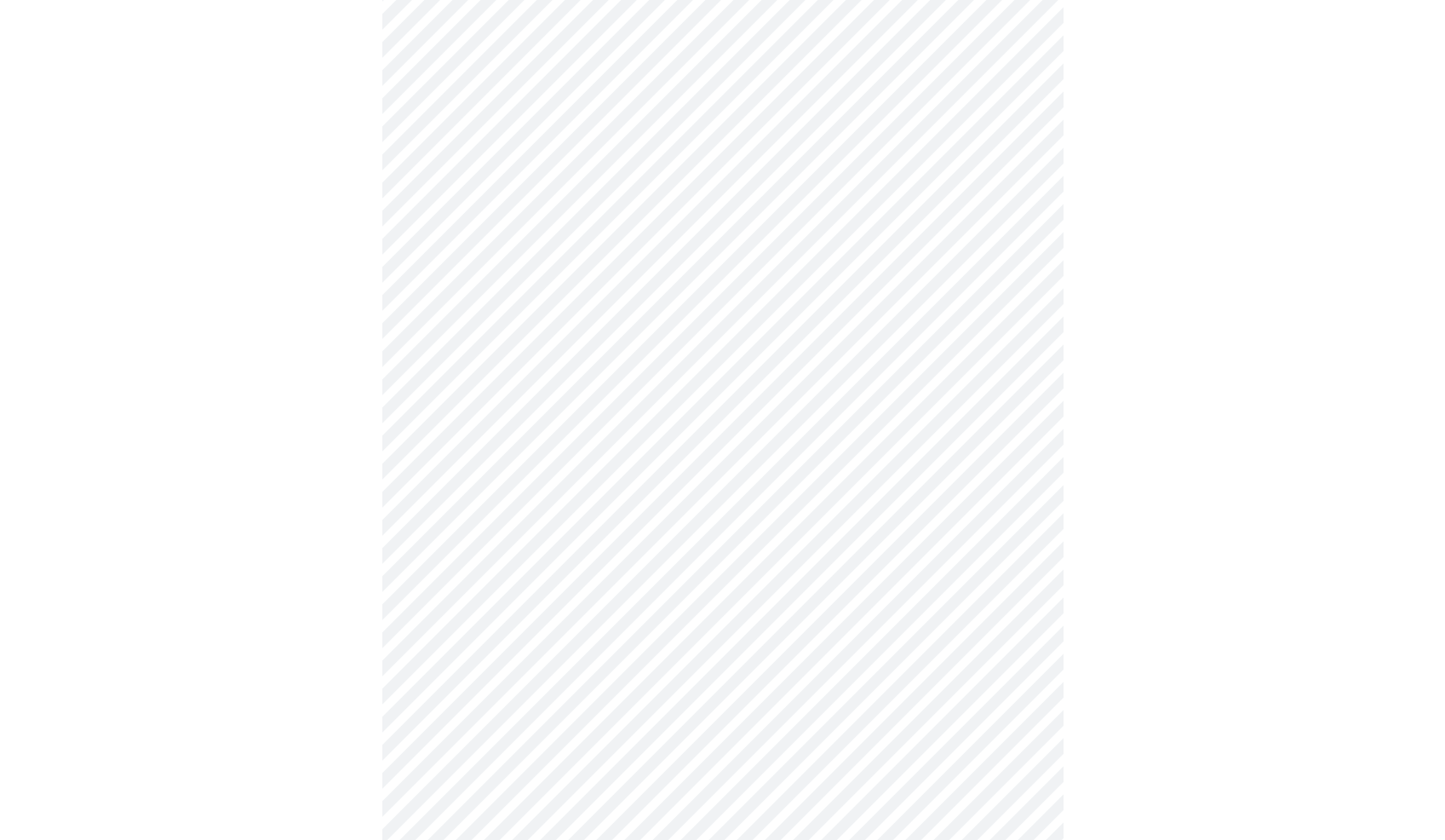
scroll to position [848, 0]
click at [463, 561] on body "MyMenopauseRx Appointments Messaging Labs Uploads Medications Community Refer a…" at bounding box center [722, 195] width 1432 height 2072
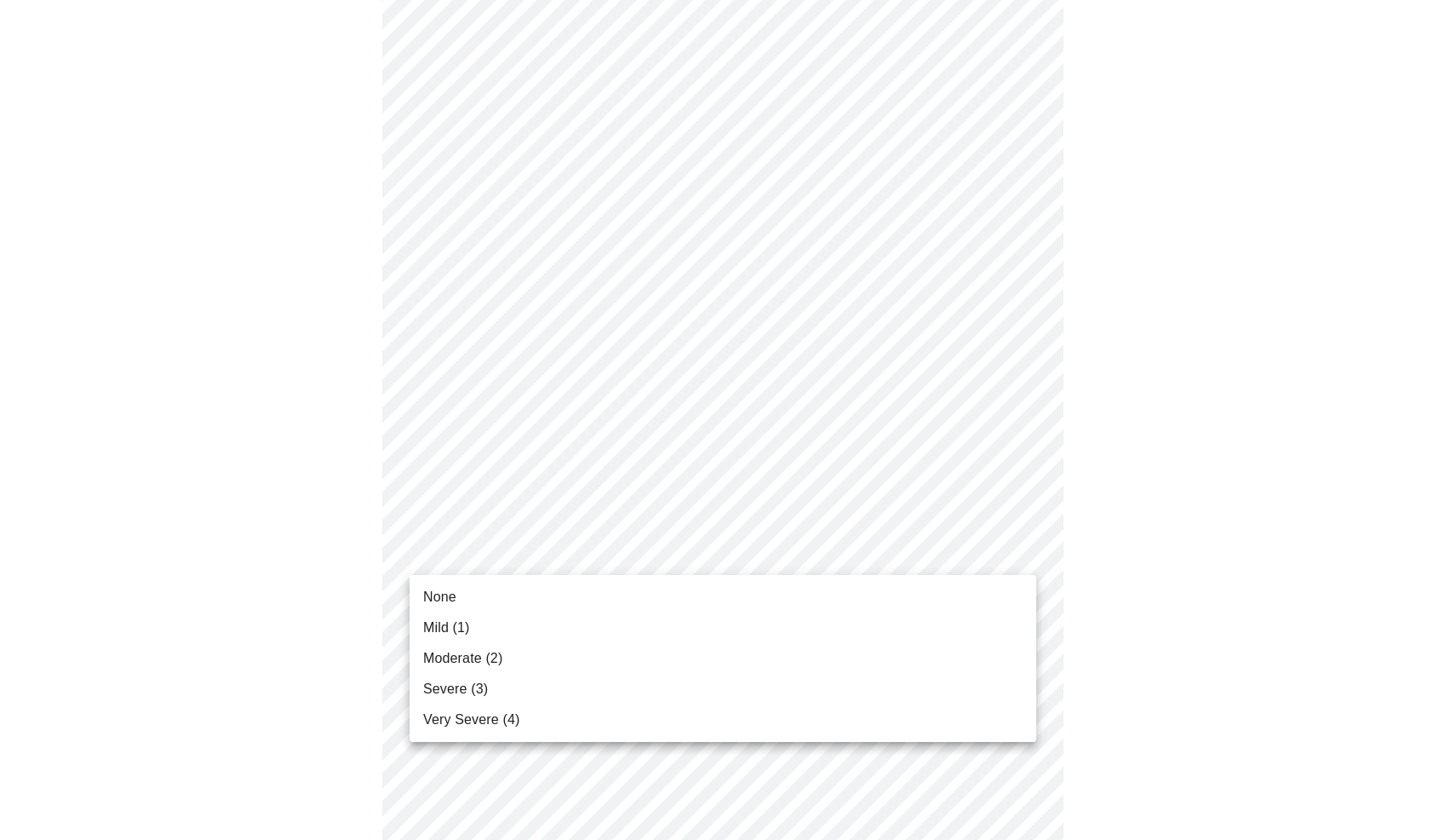
click at [459, 631] on span "Mild (1)" at bounding box center [446, 628] width 46 height 21
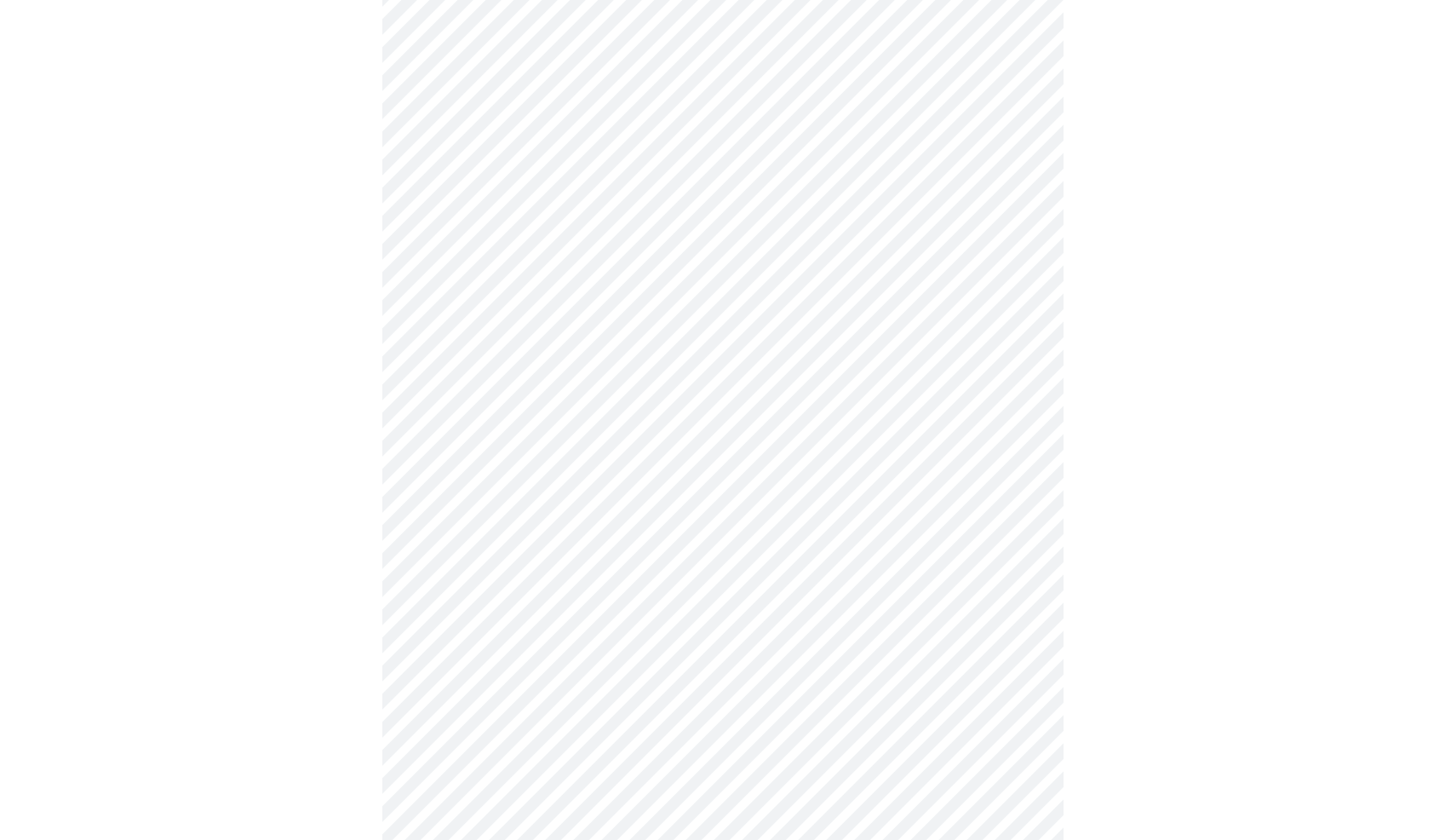
scroll to position [959, 0]
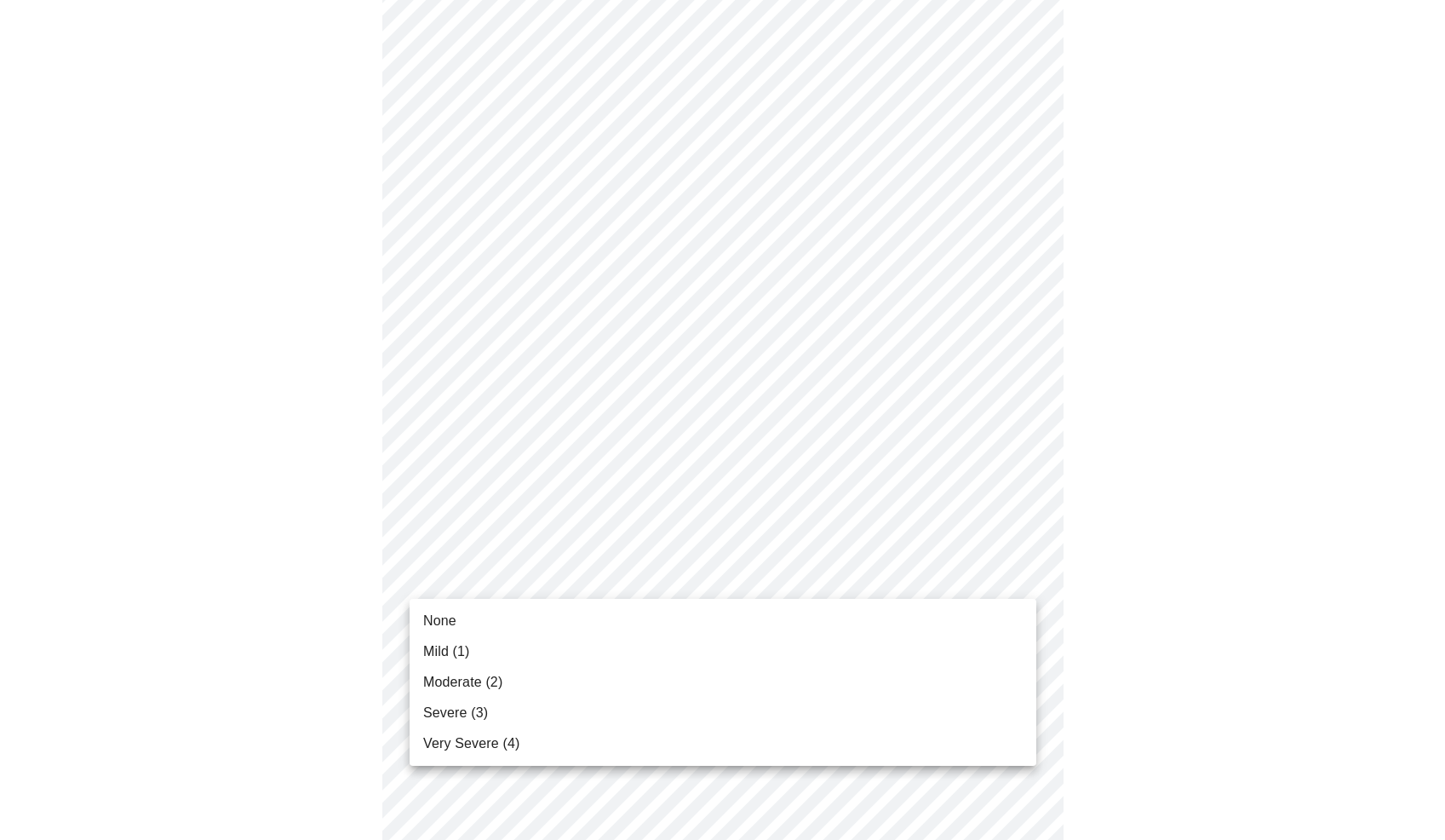
click at [454, 580] on body "MyMenopauseRx Appointments Messaging Labs Uploads Medications Community Refer a…" at bounding box center [722, 72] width 1432 height 2049
click at [456, 646] on span "Mild (1)" at bounding box center [446, 651] width 46 height 21
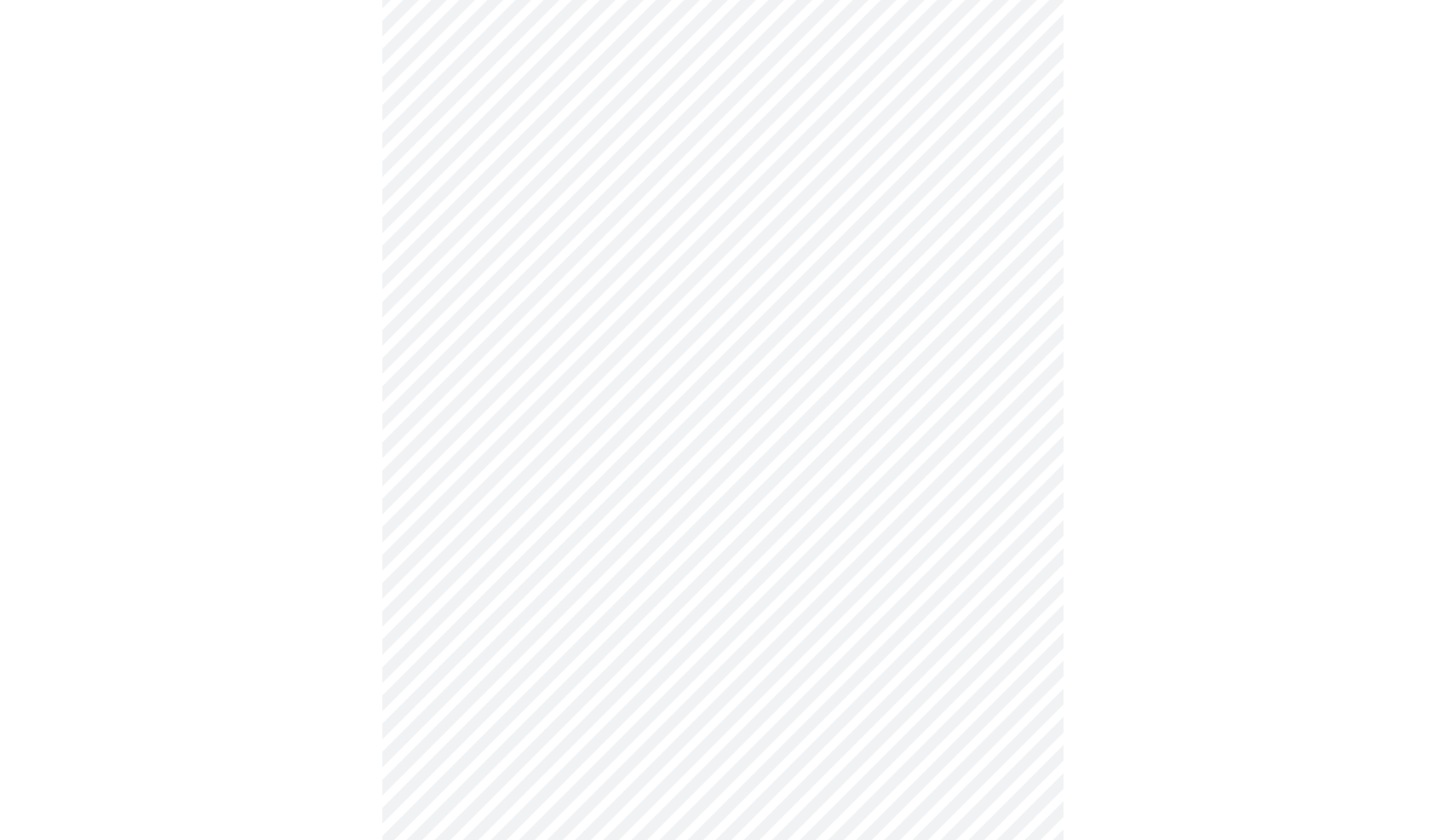
scroll to position [1095, 0]
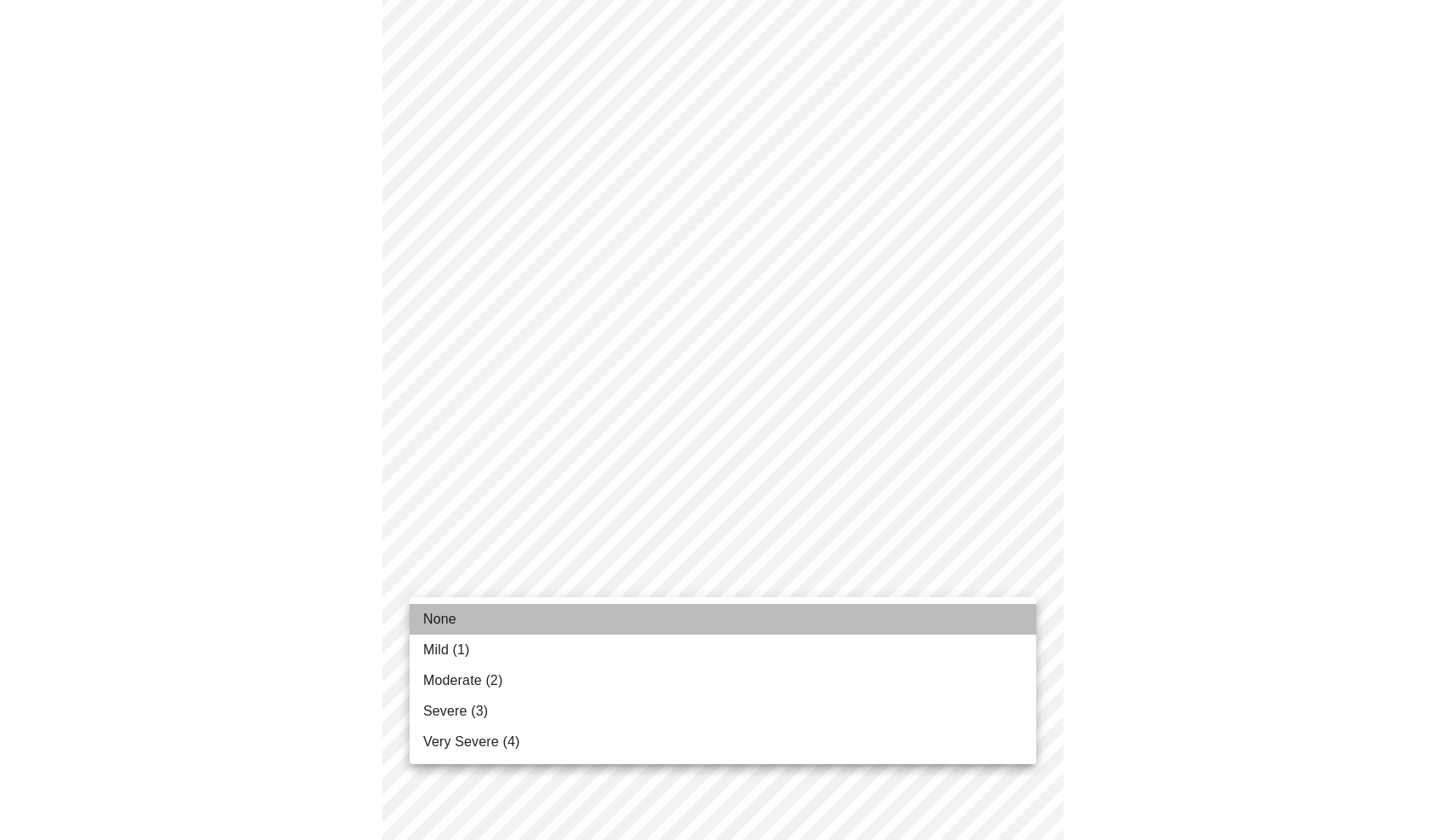
click at [456, 621] on span "None" at bounding box center [440, 619] width 34 height 21
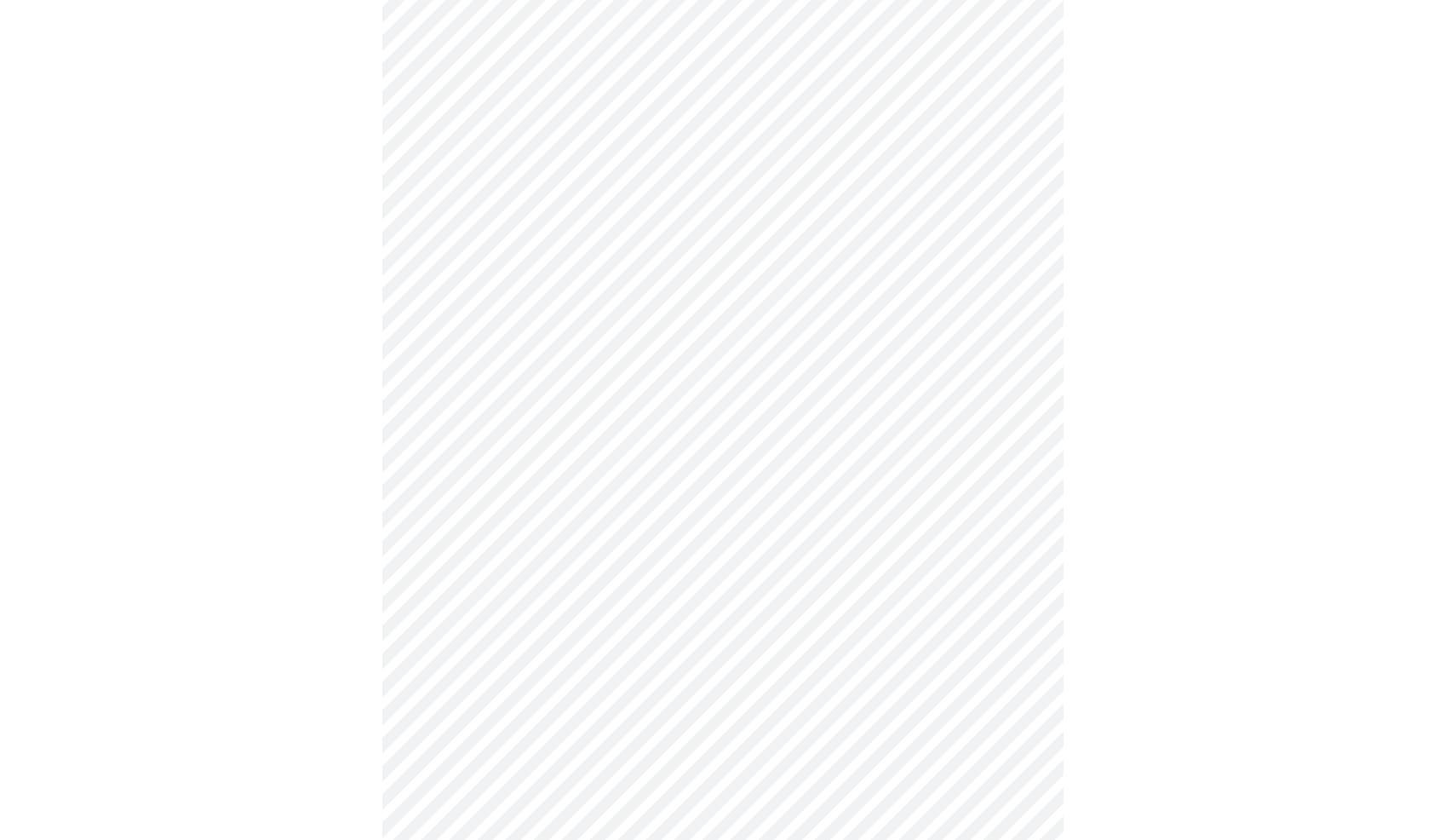
scroll to position [443, 0]
click at [486, 600] on body "MyMenopauseRx Appointments Messaging Labs Uploads Medications Community Refer a…" at bounding box center [722, 402] width 1432 height 1677
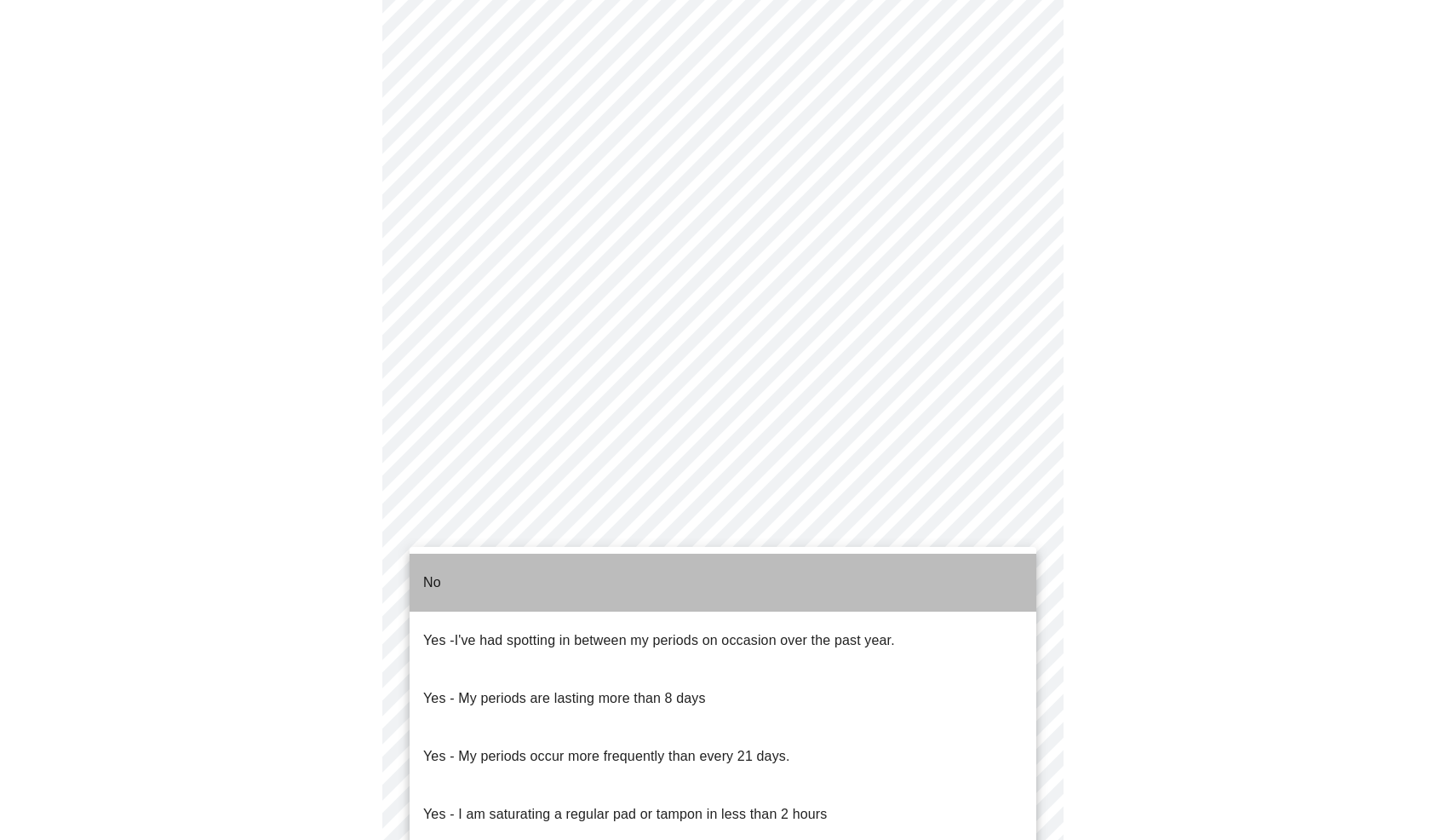
click at [492, 582] on li "No" at bounding box center [723, 582] width 627 height 58
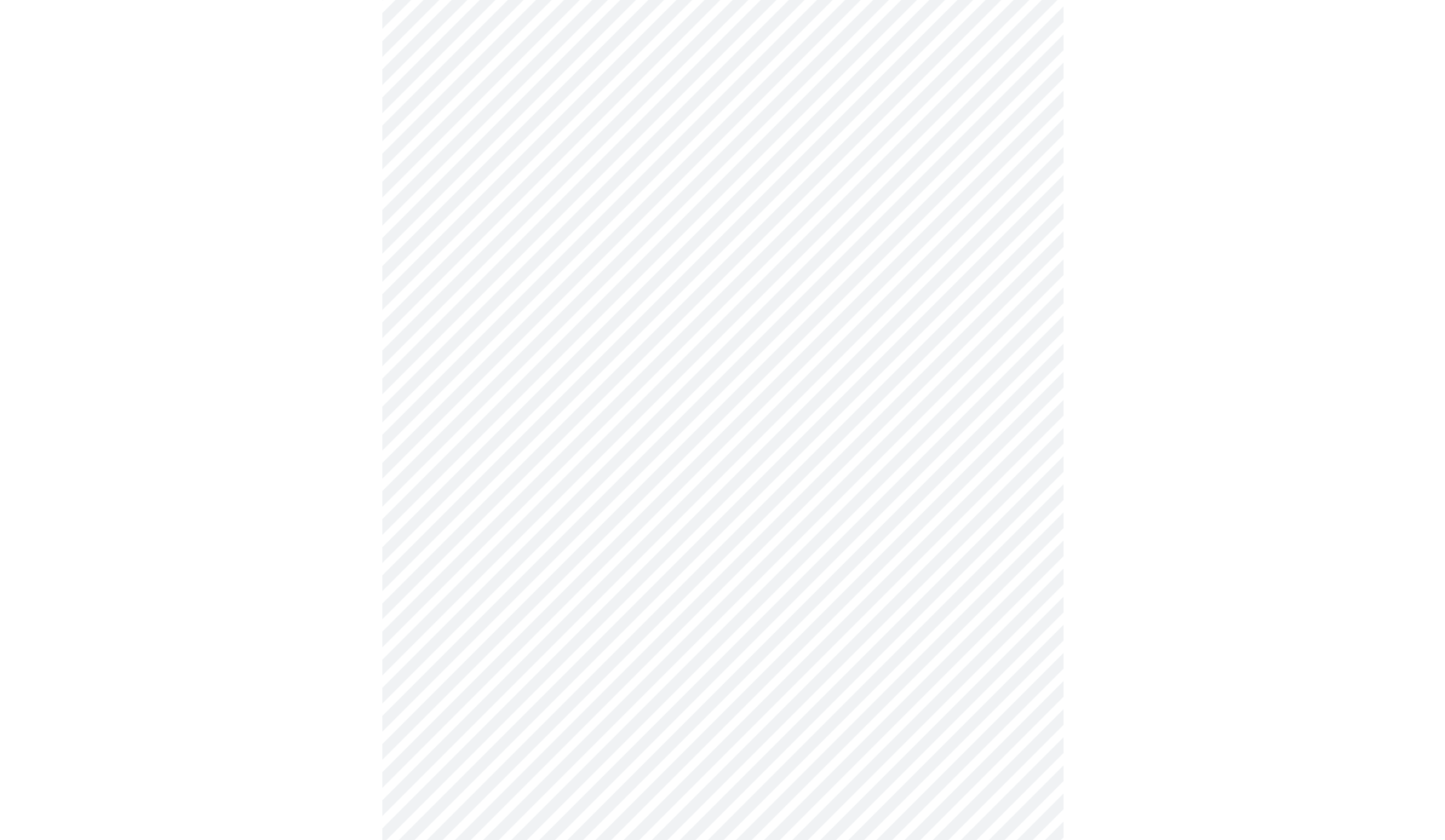
scroll to position [626, 0]
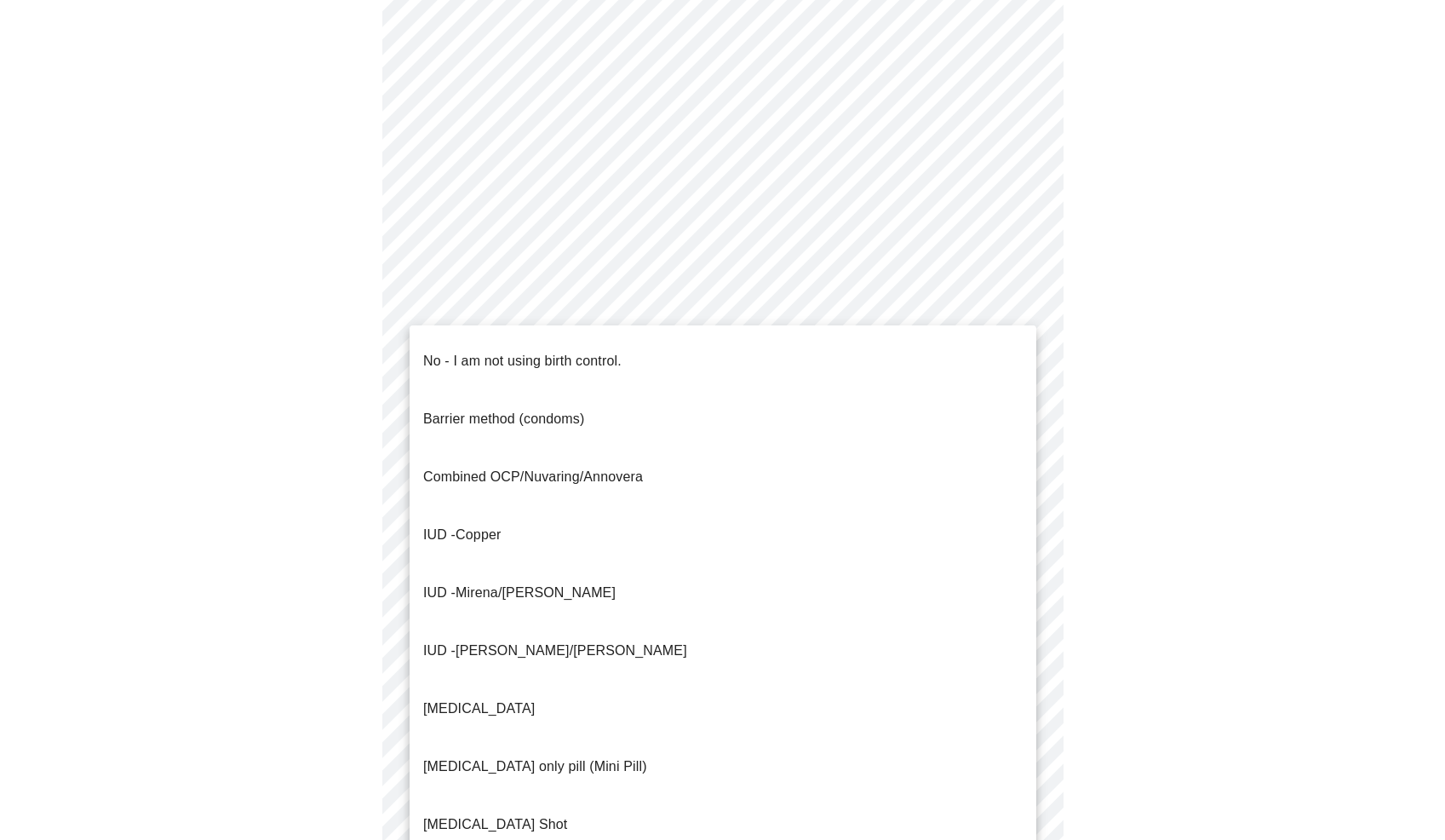
click at [448, 543] on body "MyMenopauseRx Appointments Messaging Labs Uploads Medications Community Refer a…" at bounding box center [722, 213] width 1432 height 1667
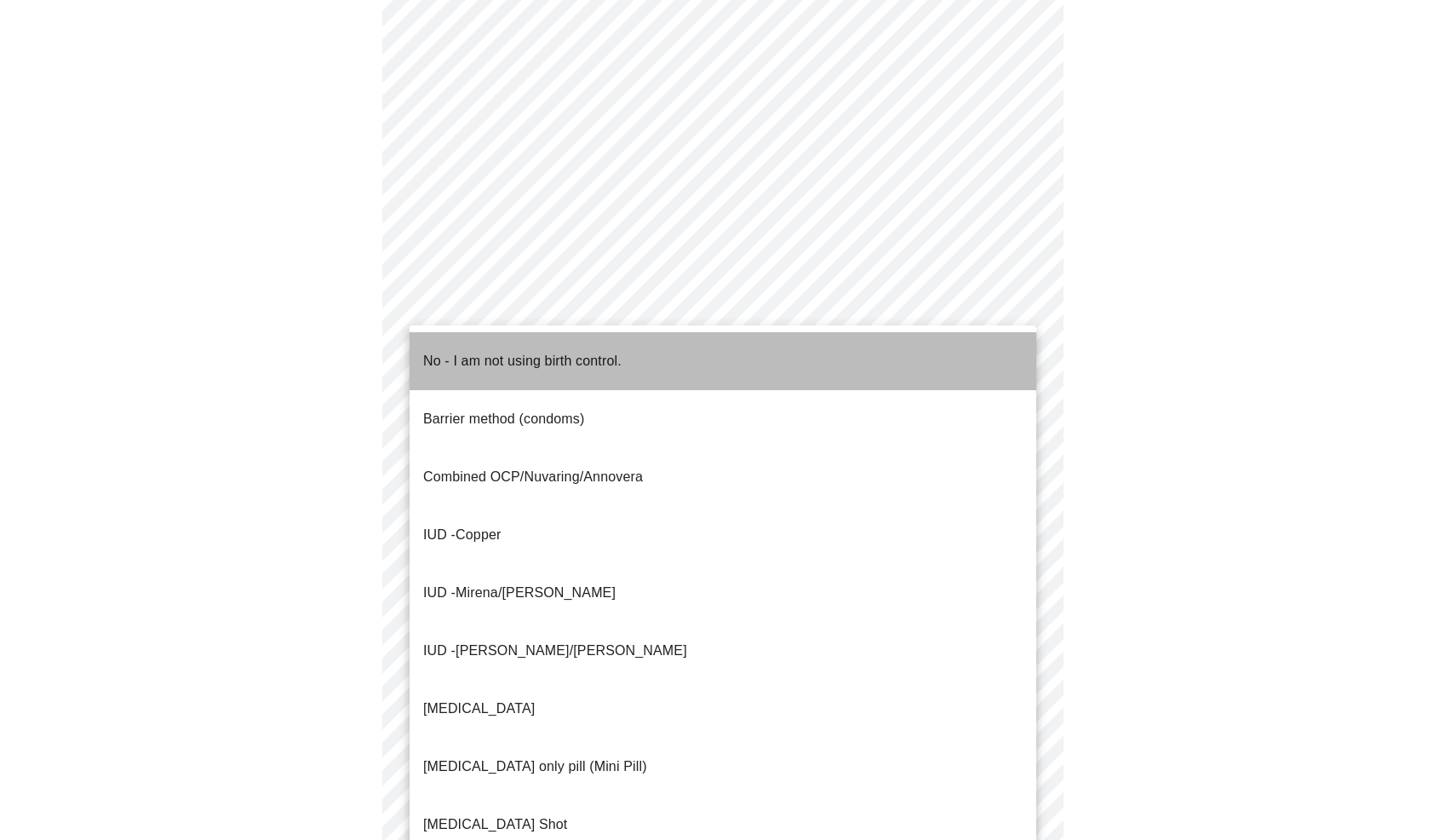
click at [550, 362] on span "No - I am not using birth control." at bounding box center [522, 361] width 199 height 47
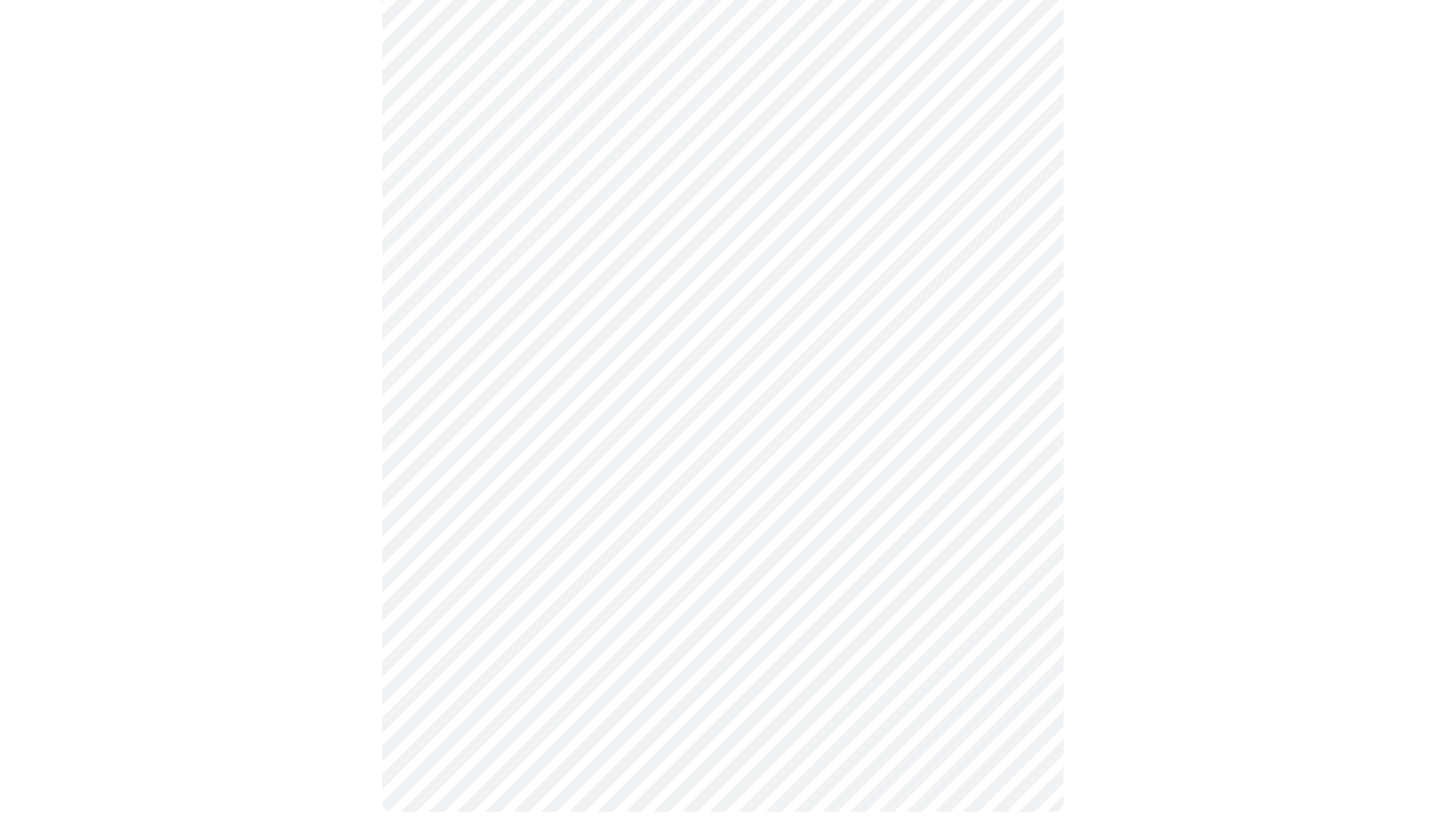
scroll to position [818, 0]
click at [478, 600] on body "MyMenopauseRx Appointments Messaging Labs Uploads Medications Community Refer a…" at bounding box center [722, 18] width 1432 height 1658
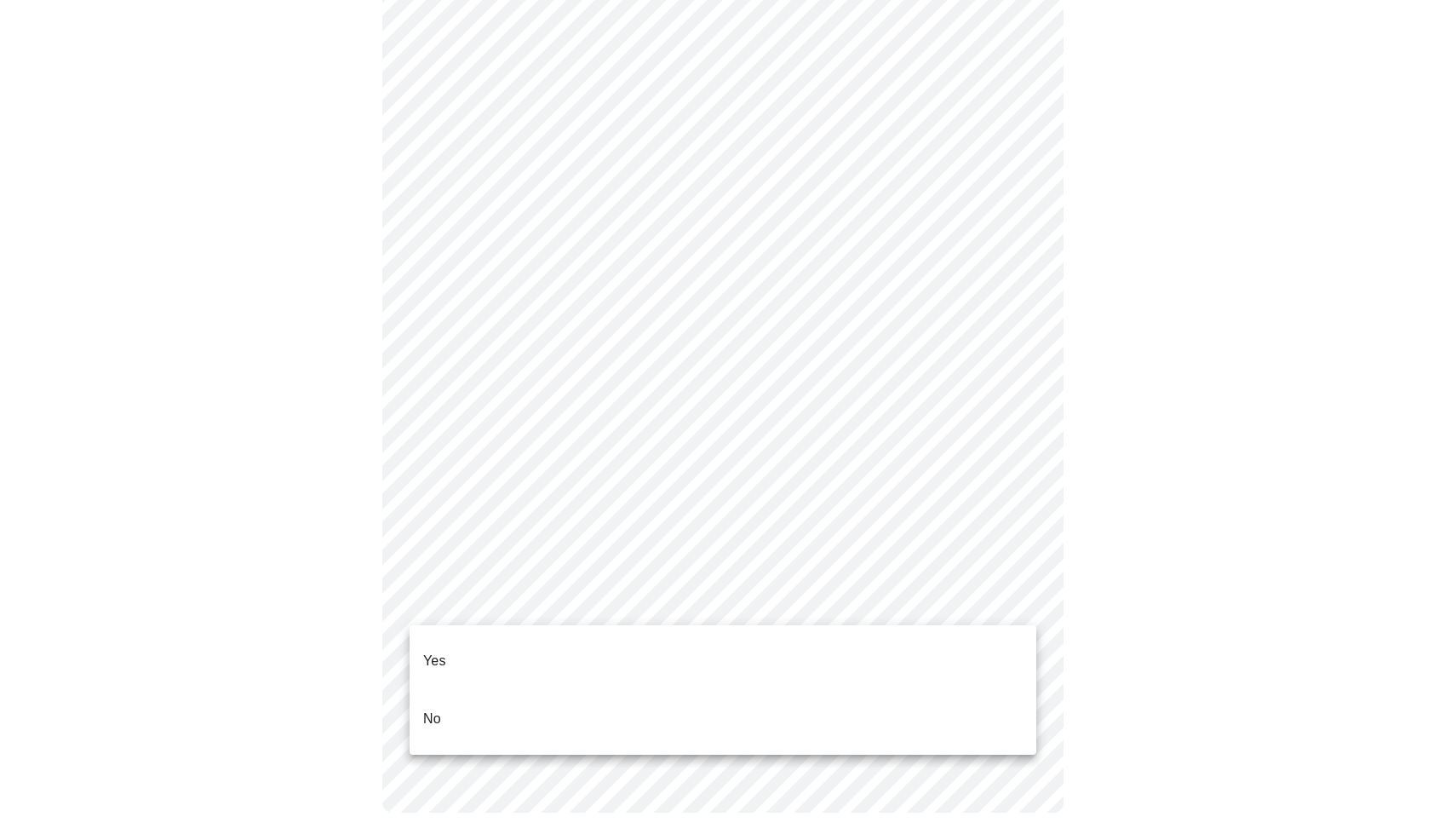
click at [472, 650] on li "Yes" at bounding box center [723, 660] width 627 height 58
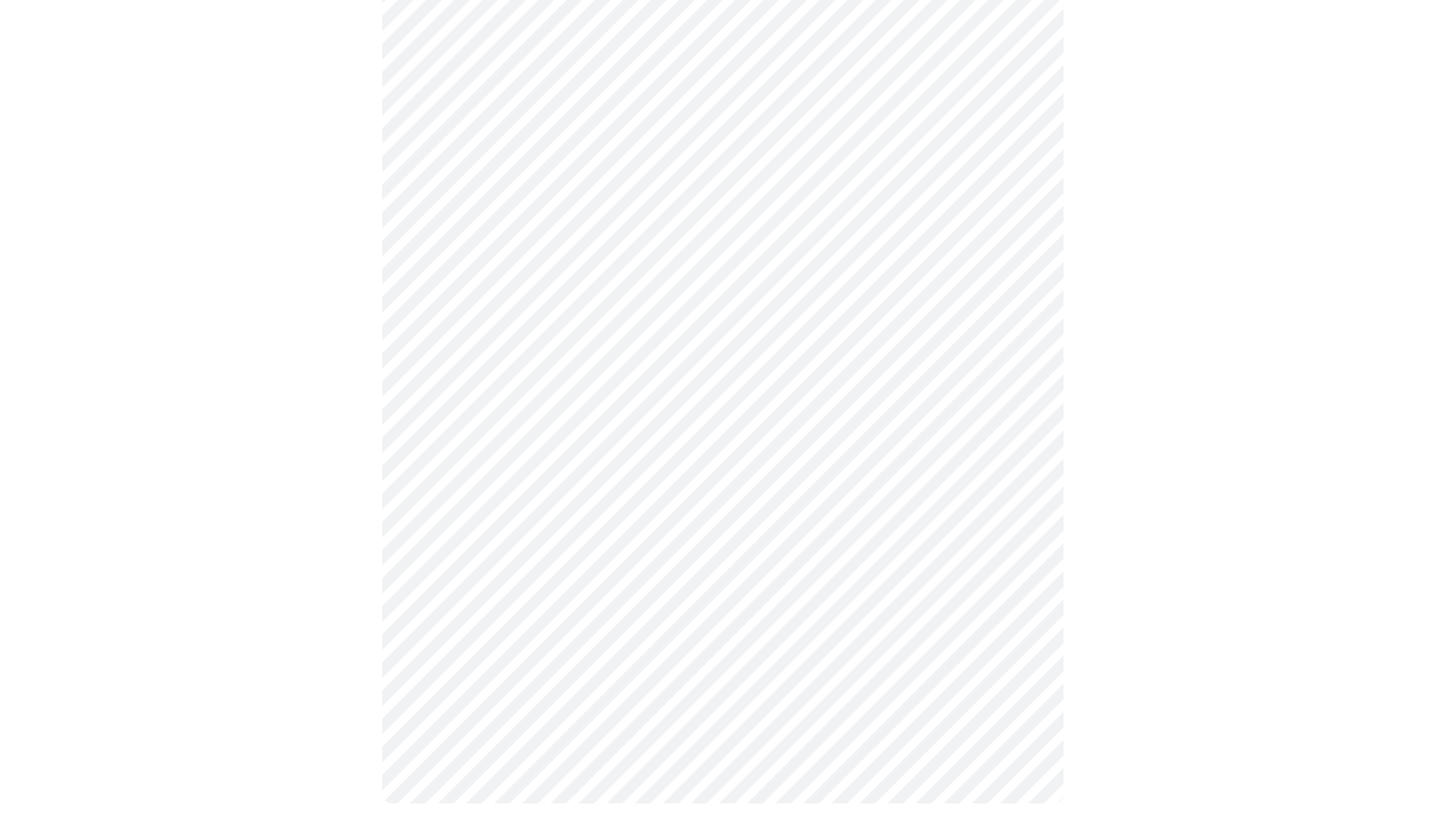
scroll to position [809, 0]
click at [723, 478] on body "MyMenopauseRx Appointments Messaging Labs Uploads Medications Community Refer a…" at bounding box center [722, 22] width 1432 height 1648
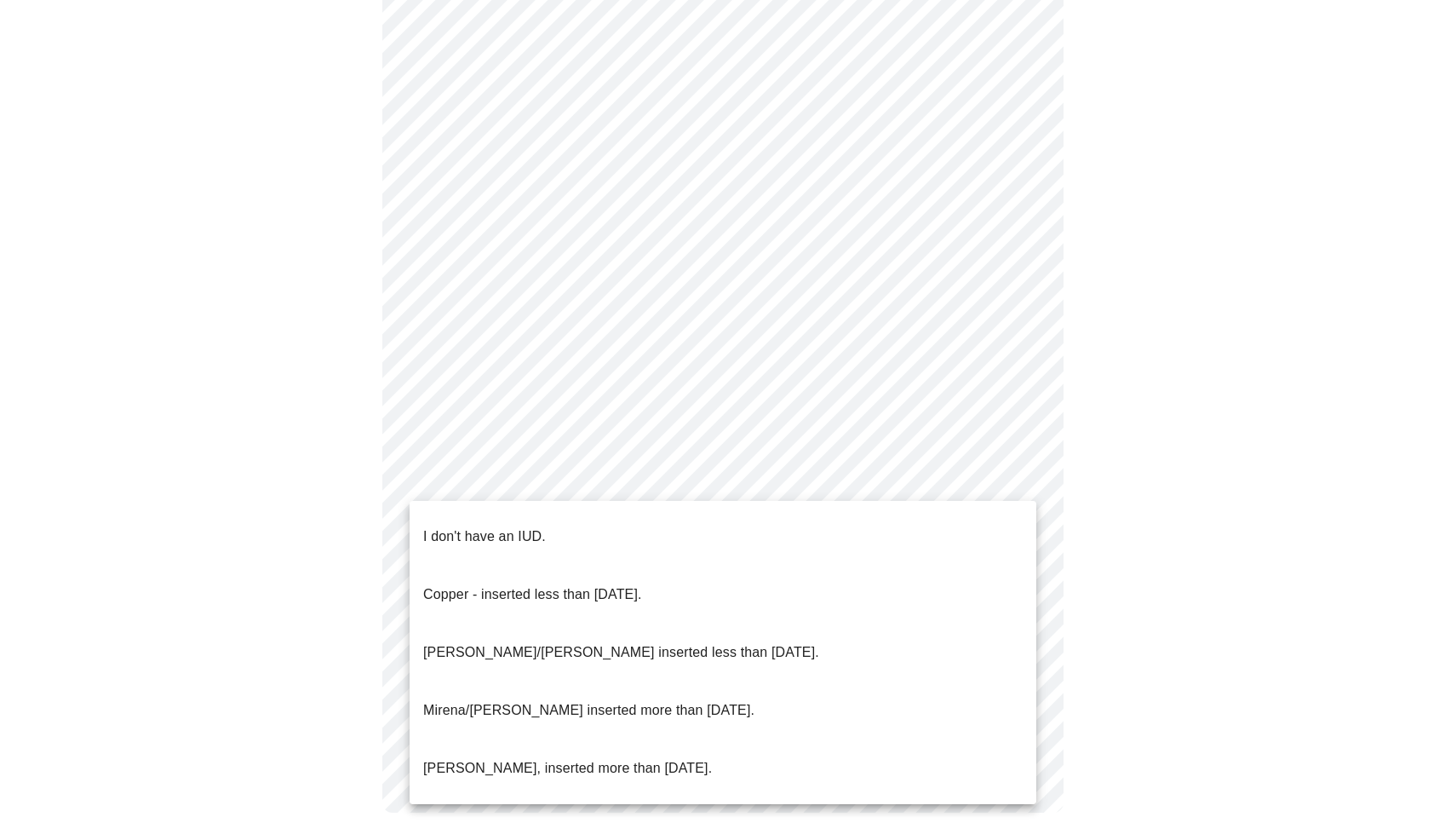
click at [640, 519] on li "I don't have an IUD." at bounding box center [723, 537] width 627 height 58
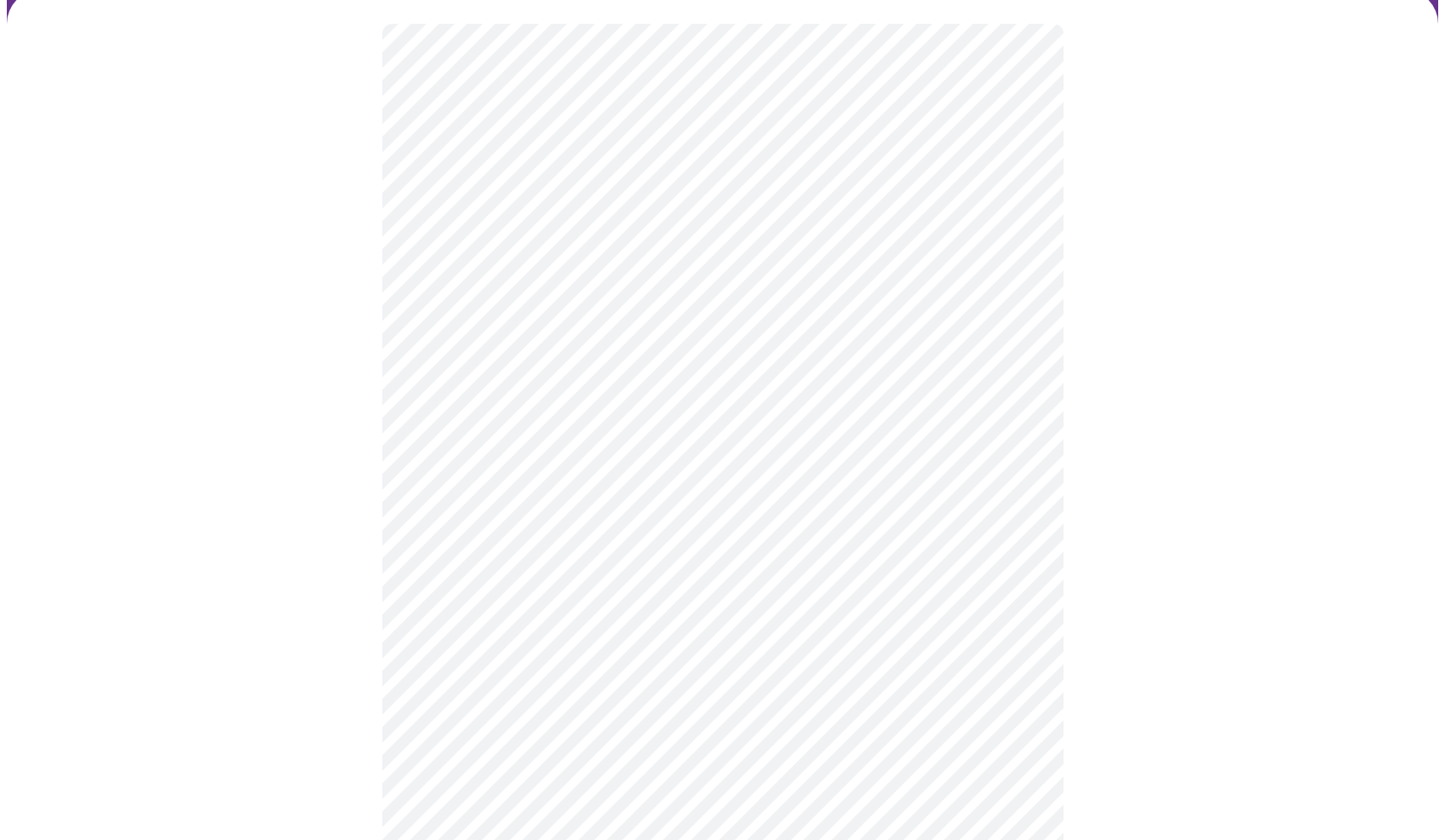
scroll to position [133, 0]
click at [435, 463] on body "MyMenopauseRx Appointments Messaging Labs Uploads Medications Community Refer a…" at bounding box center [722, 502] width 1432 height 1258
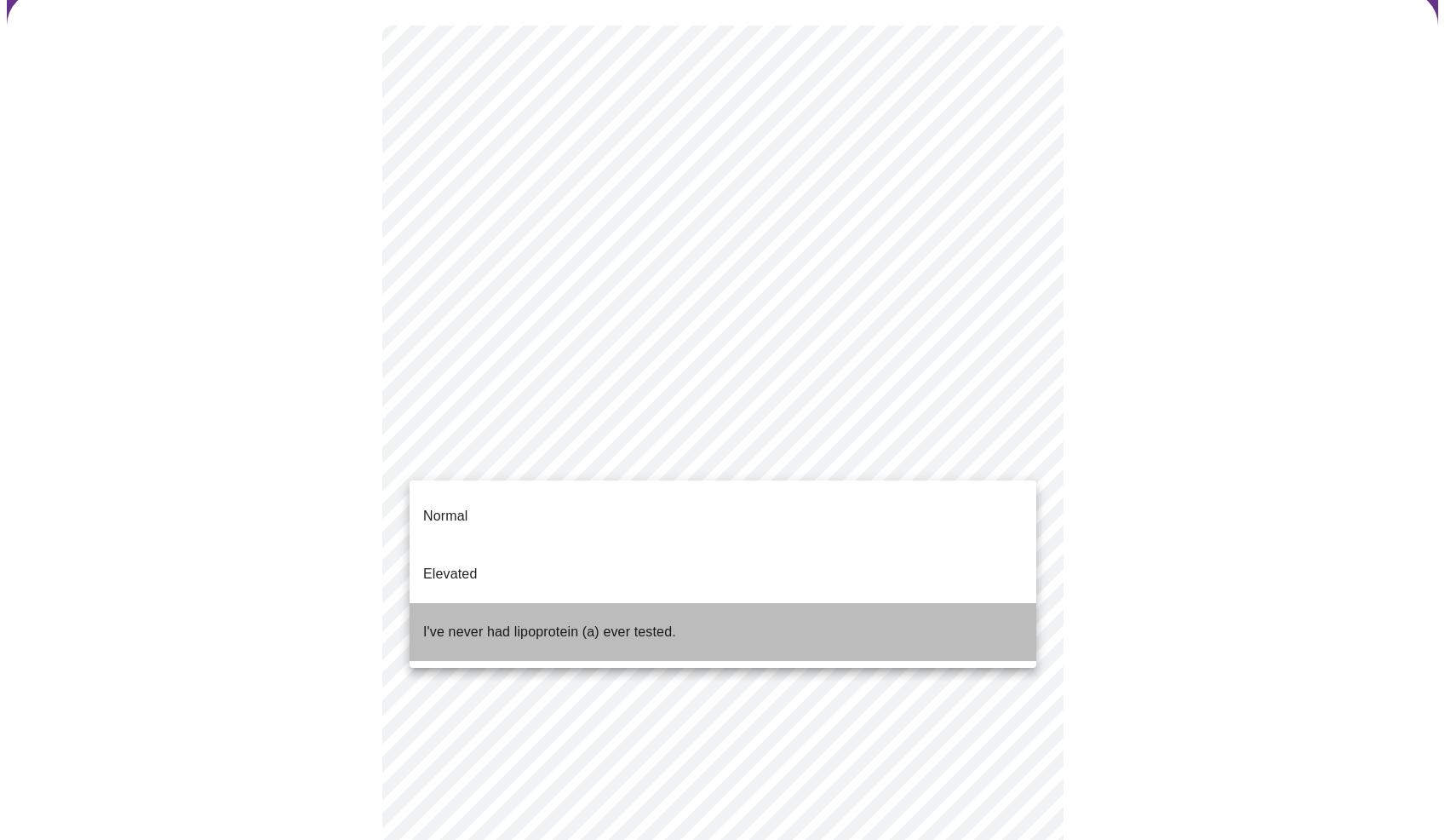
click at [441, 622] on p "I've never had lipoprotein (a) ever tested." at bounding box center [550, 631] width 253 height 21
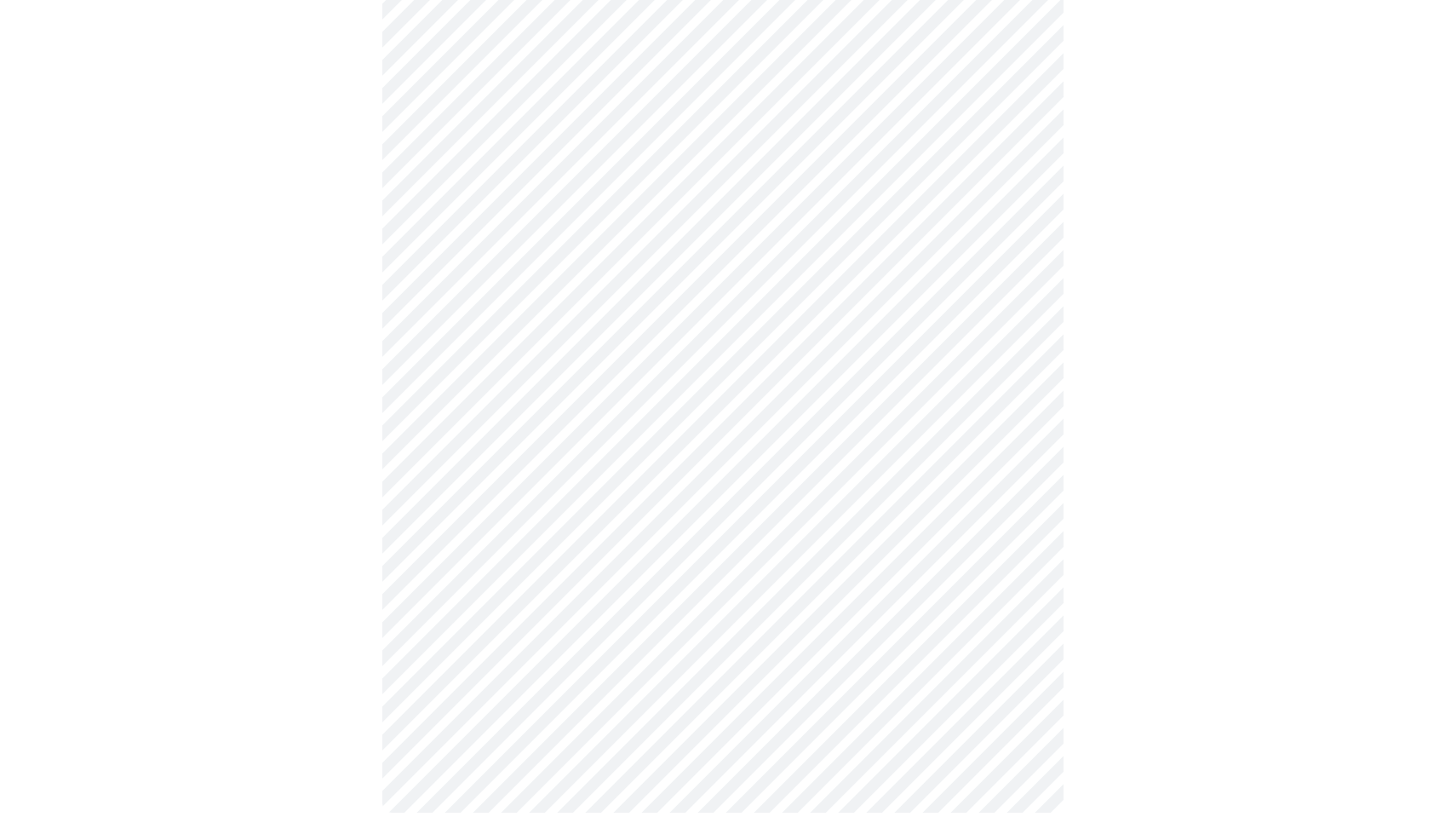
scroll to position [0, 0]
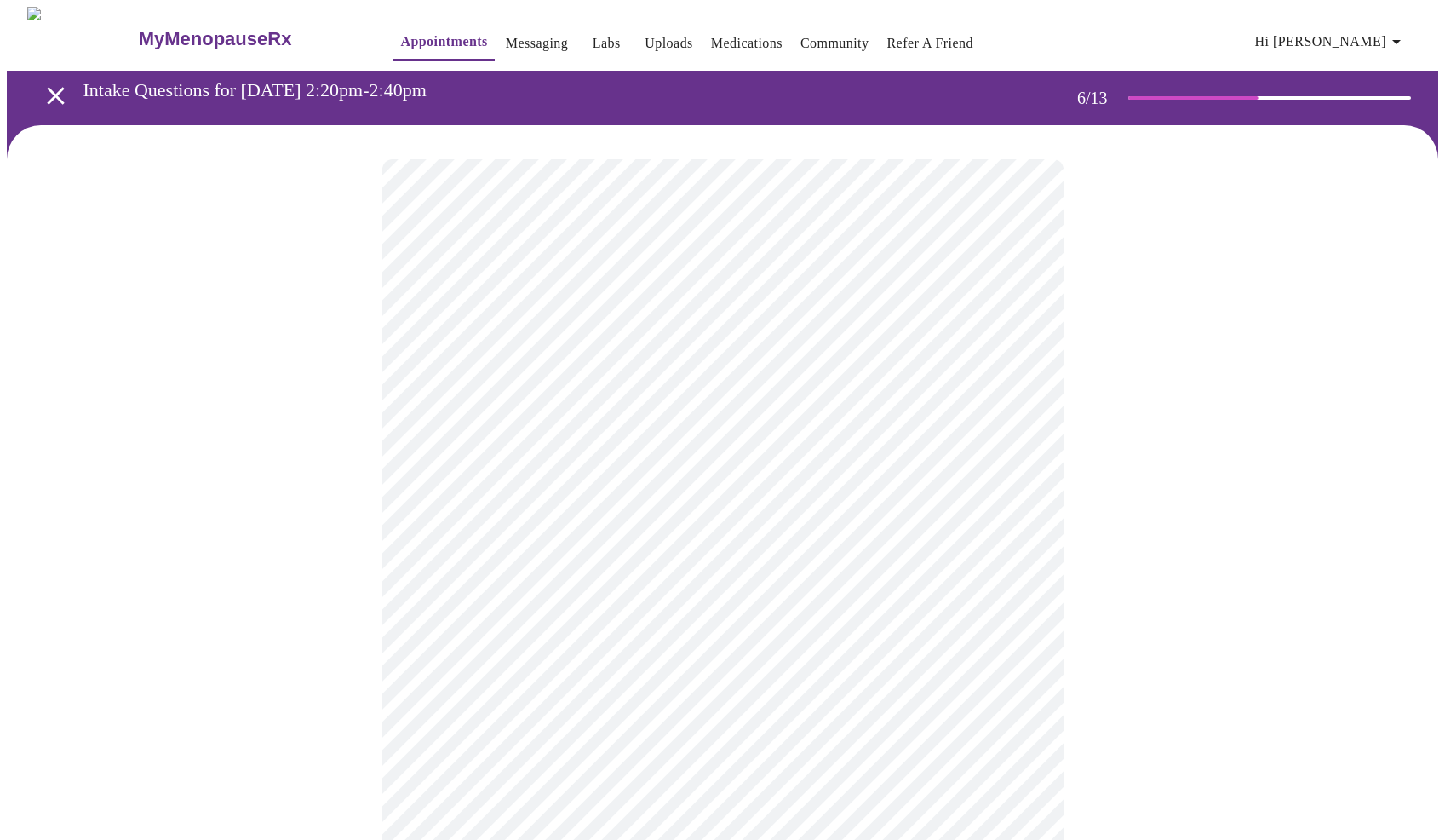
click at [361, 549] on div at bounding box center [722, 515] width 1432 height 780
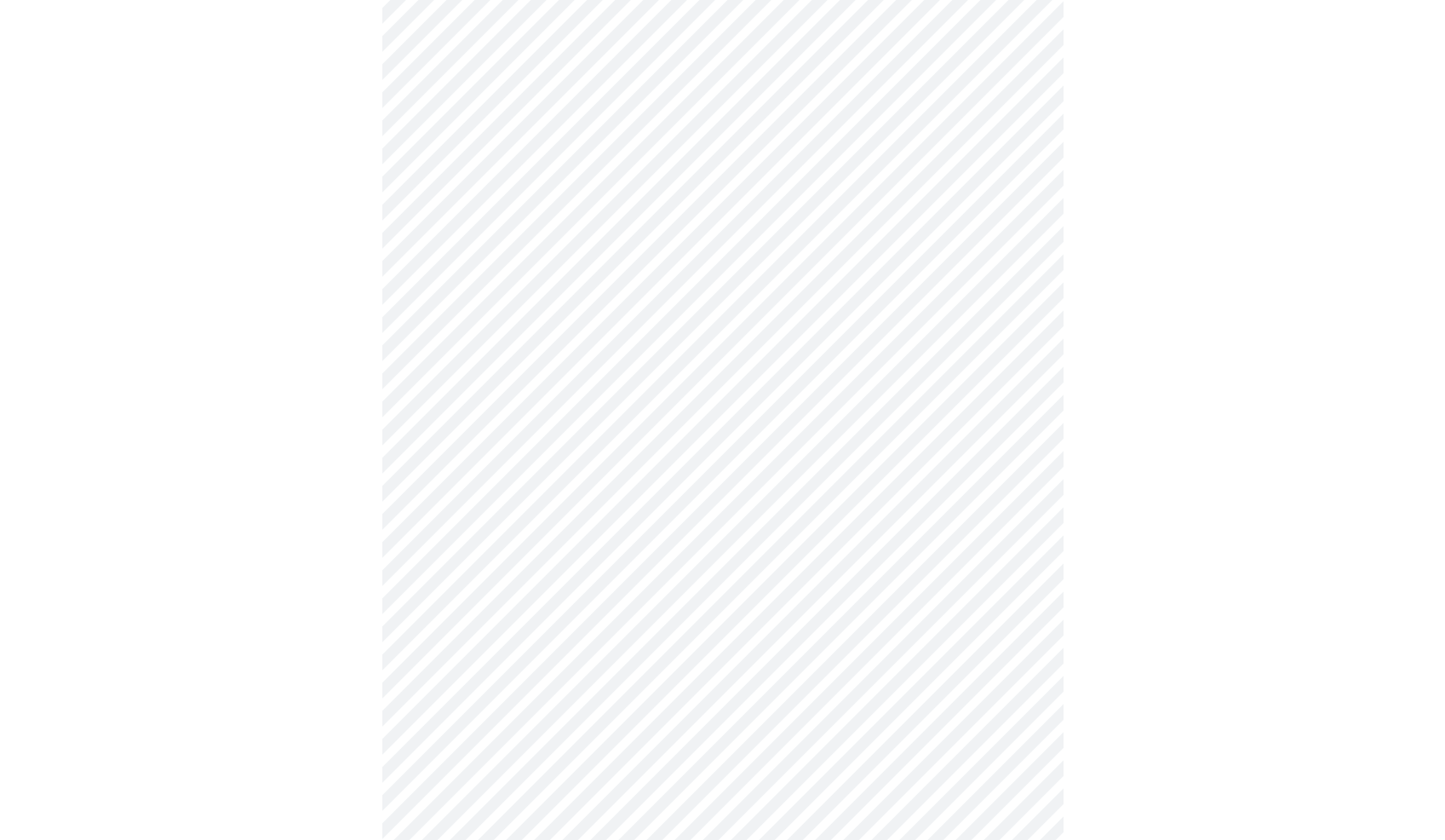
scroll to position [4231, 0]
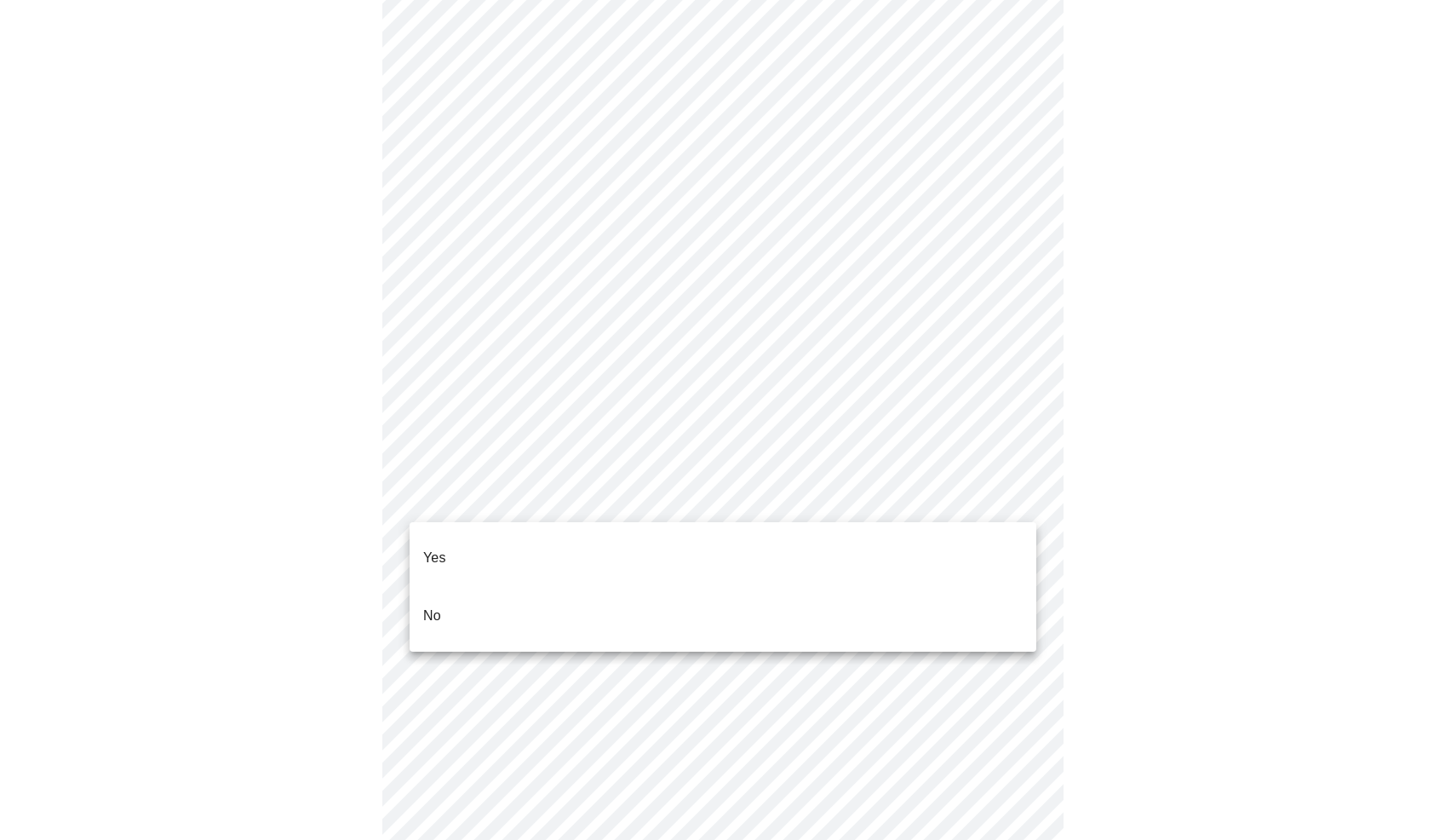
click at [460, 595] on li "No" at bounding box center [723, 616] width 627 height 58
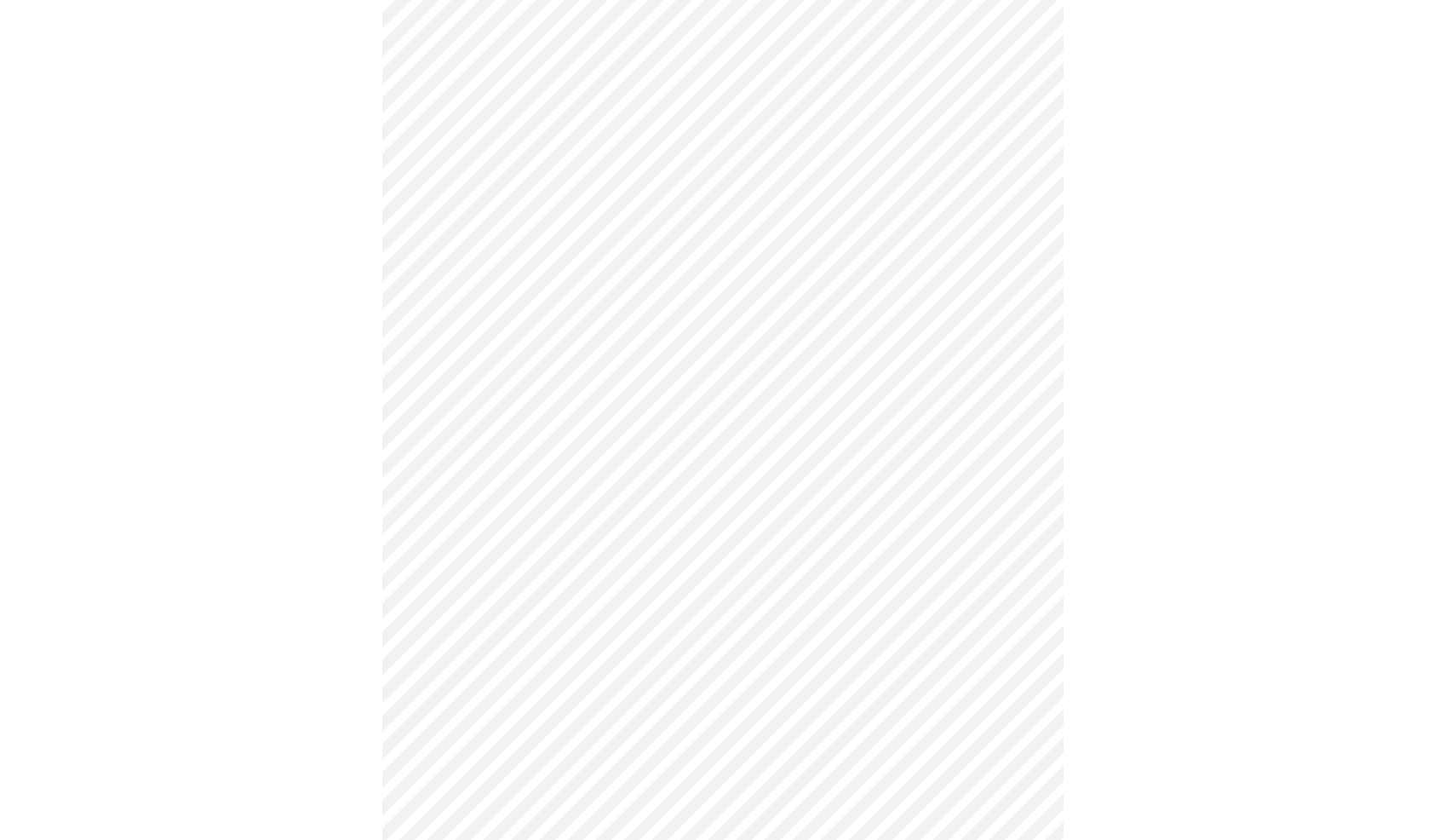
scroll to position [570, 0]
